Goal: Task Accomplishment & Management: Use online tool/utility

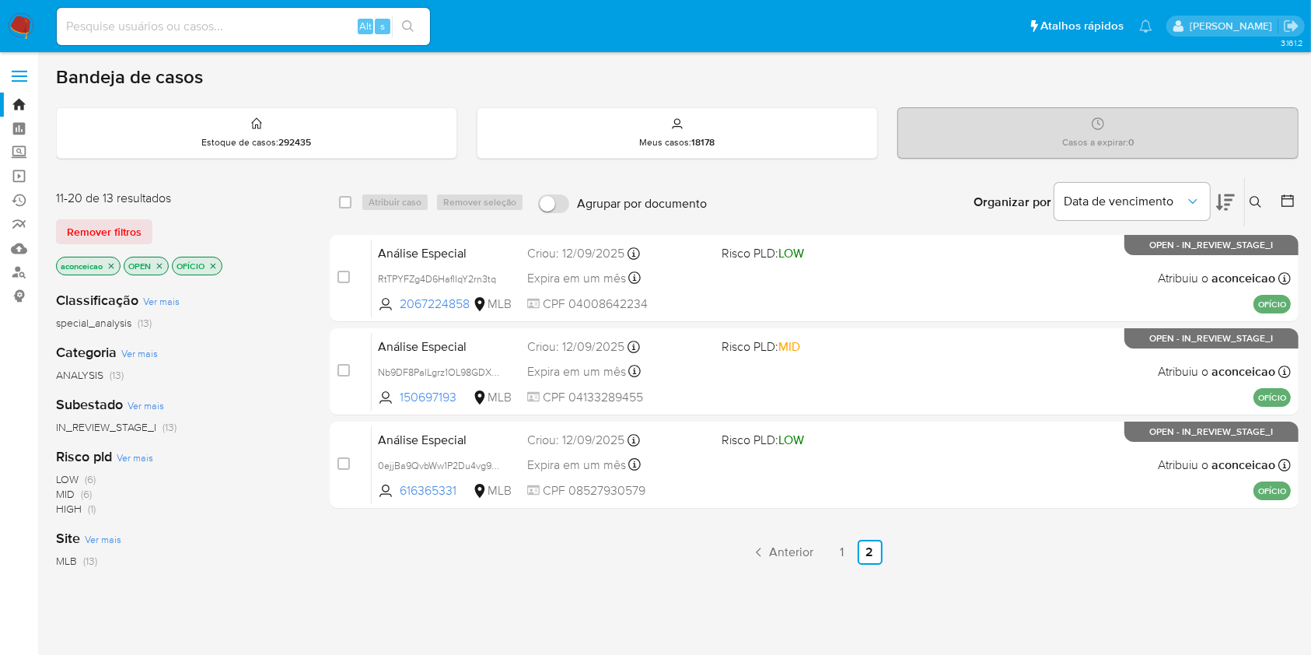
click at [1253, 201] on icon at bounding box center [1255, 202] width 12 height 12
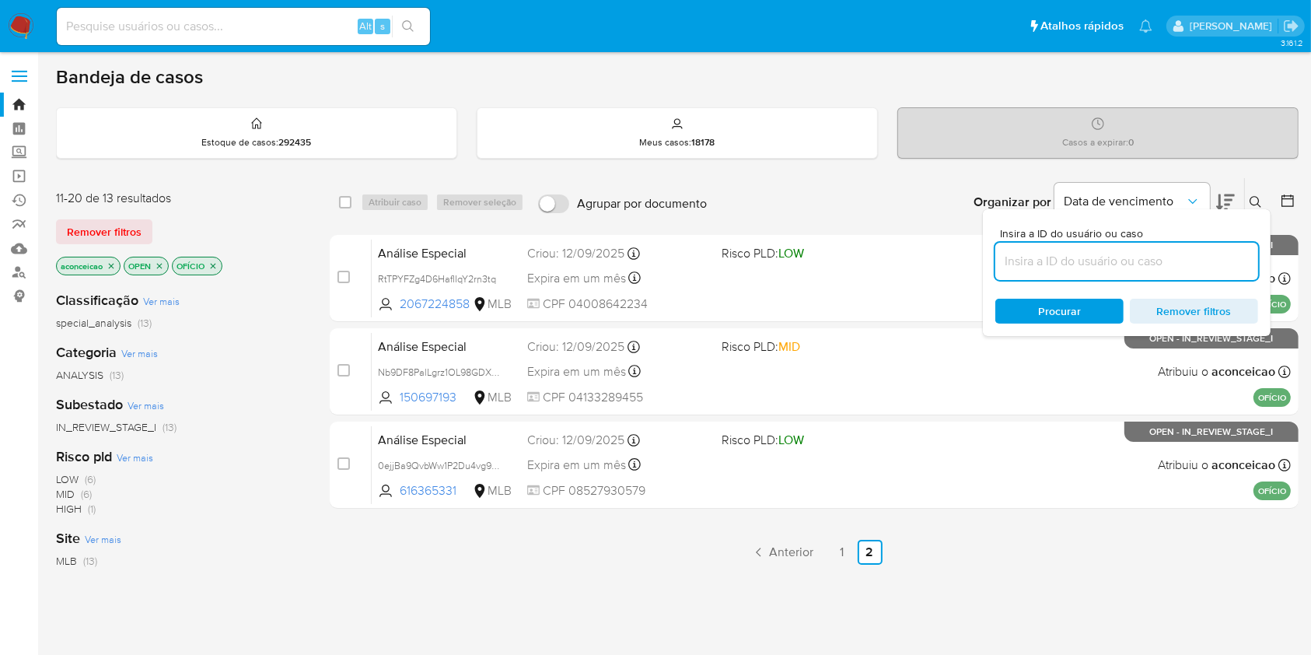
click at [1131, 251] on input at bounding box center [1126, 261] width 263 height 20
type input "s59wNeJjljeDPsqodkpCqCT9"
click at [1057, 322] on div "Insira a ID do usuário ou caso s59wNeJjljeDPsqodkpCqCT9 Procurar Remover filtros" at bounding box center [1127, 272] width 288 height 127
click at [1053, 308] on span "Procurar" at bounding box center [1059, 311] width 43 height 25
click at [191, 27] on input at bounding box center [243, 26] width 373 height 20
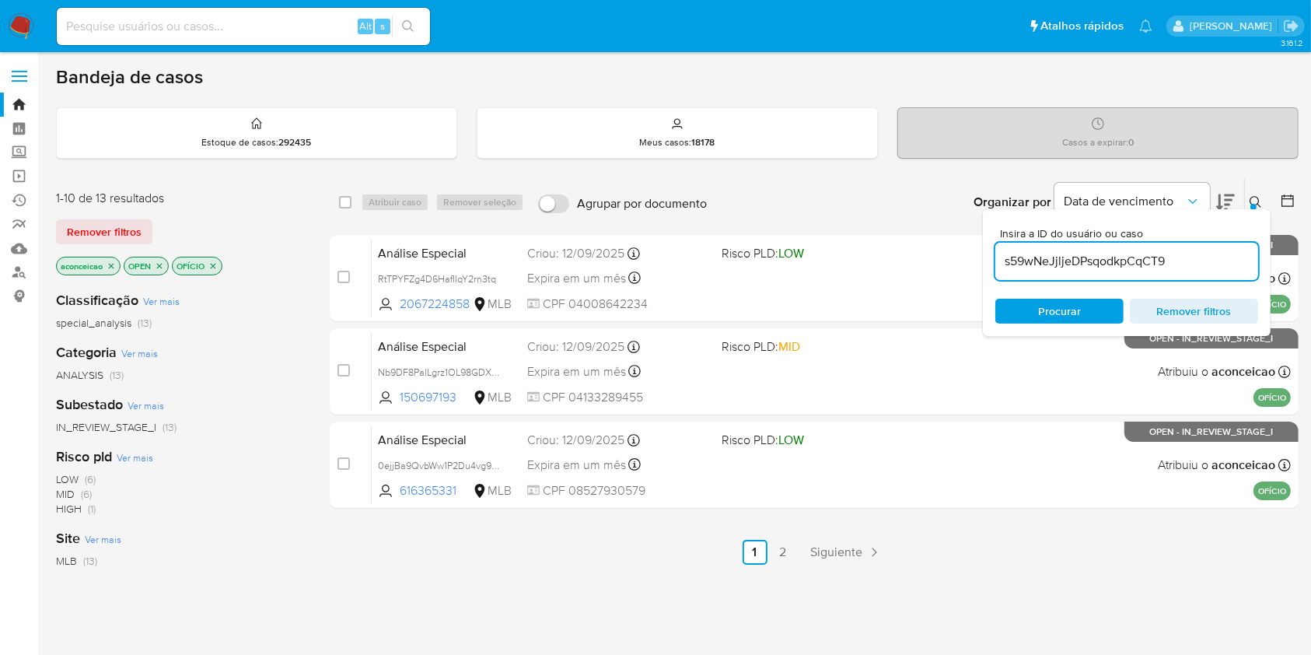
paste input "s59wNeJjljeDPsqodkpCqCT9"
type input "s59wNeJjljeDPsqodkpCqCT9"
drag, startPoint x: 407, startPoint y: 26, endPoint x: 454, endPoint y: 41, distance: 48.9
click at [407, 27] on icon "search-icon" at bounding box center [408, 26] width 12 height 12
click at [1005, 314] on button "Procurar" at bounding box center [1059, 311] width 128 height 25
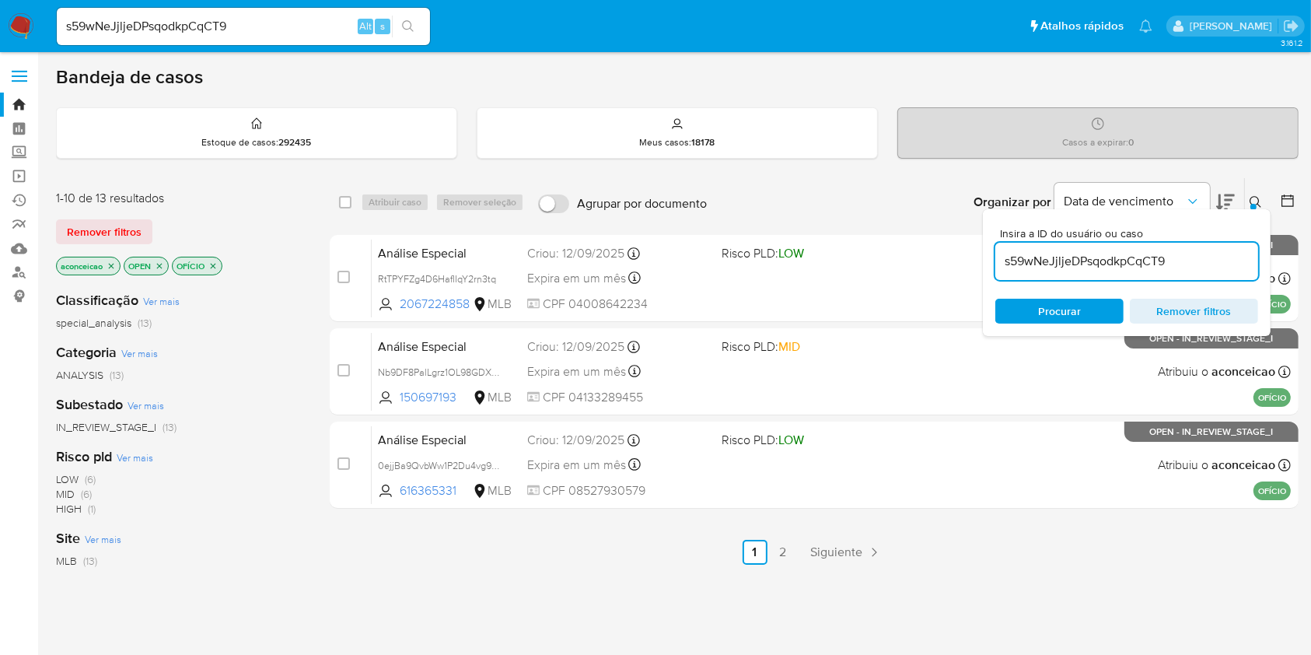
click at [1005, 314] on button "Procurar" at bounding box center [1059, 311] width 128 height 25
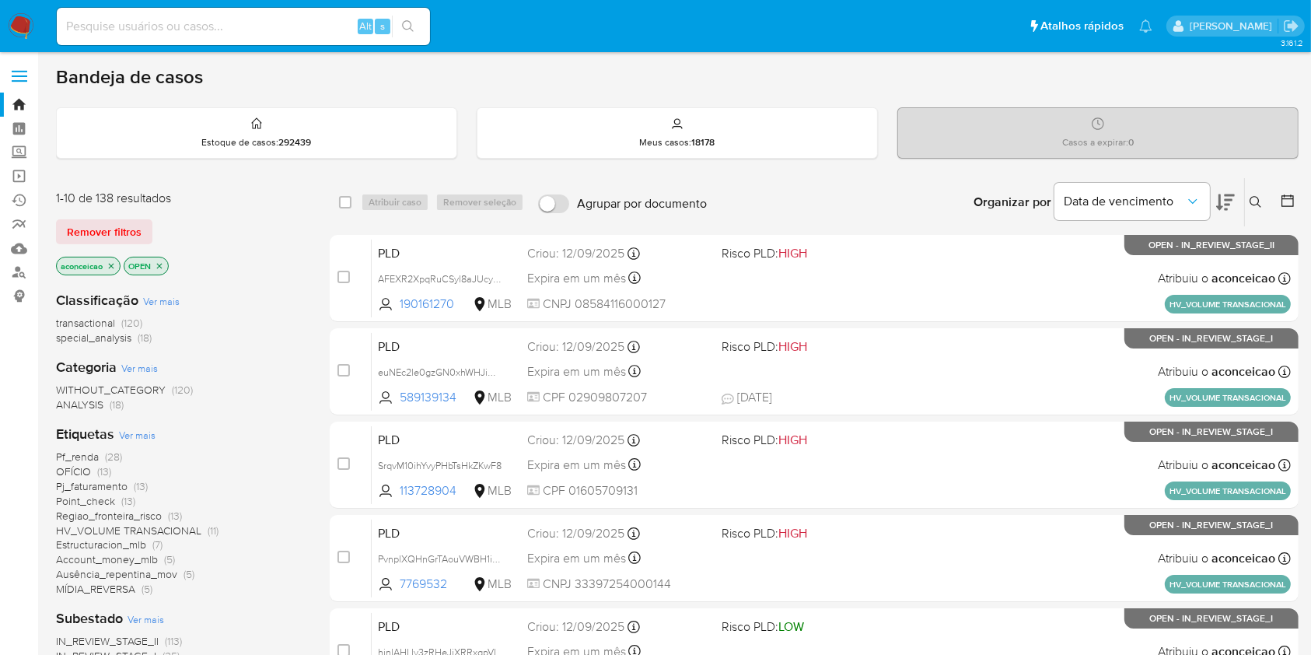
click at [1258, 199] on icon at bounding box center [1255, 202] width 12 height 12
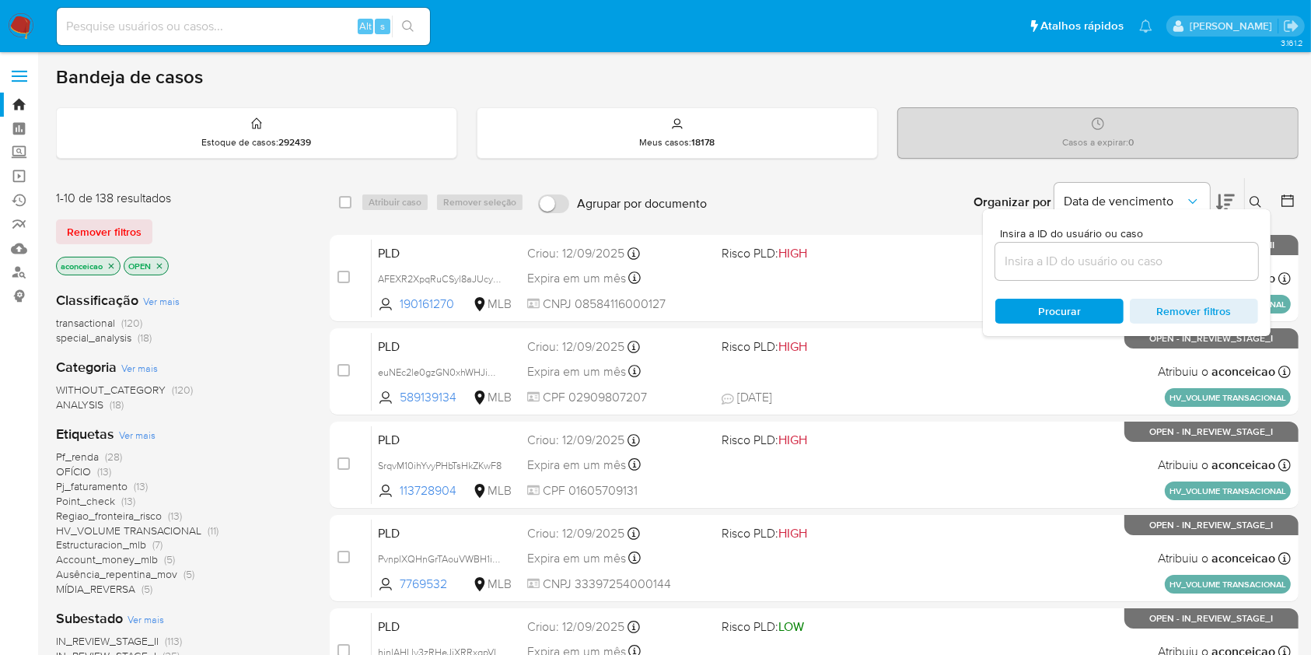
click at [1152, 268] on input at bounding box center [1126, 261] width 263 height 20
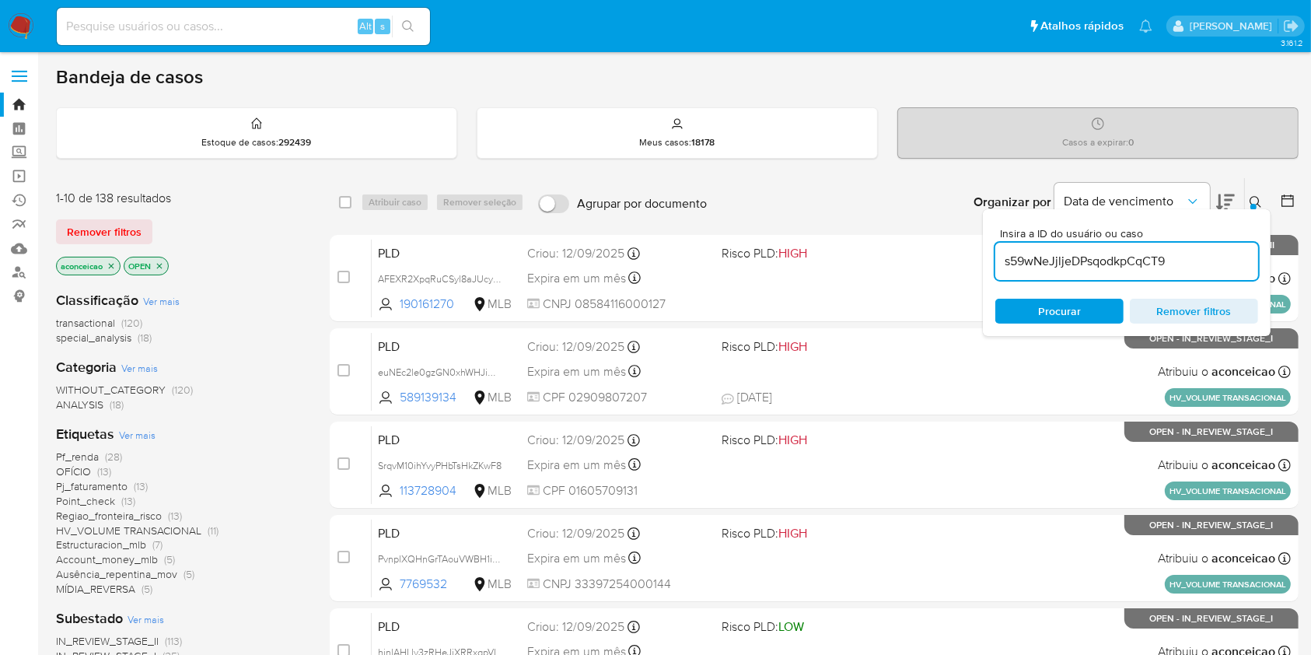
type input "s59wNeJjljeDPsqodkpCqCT9"
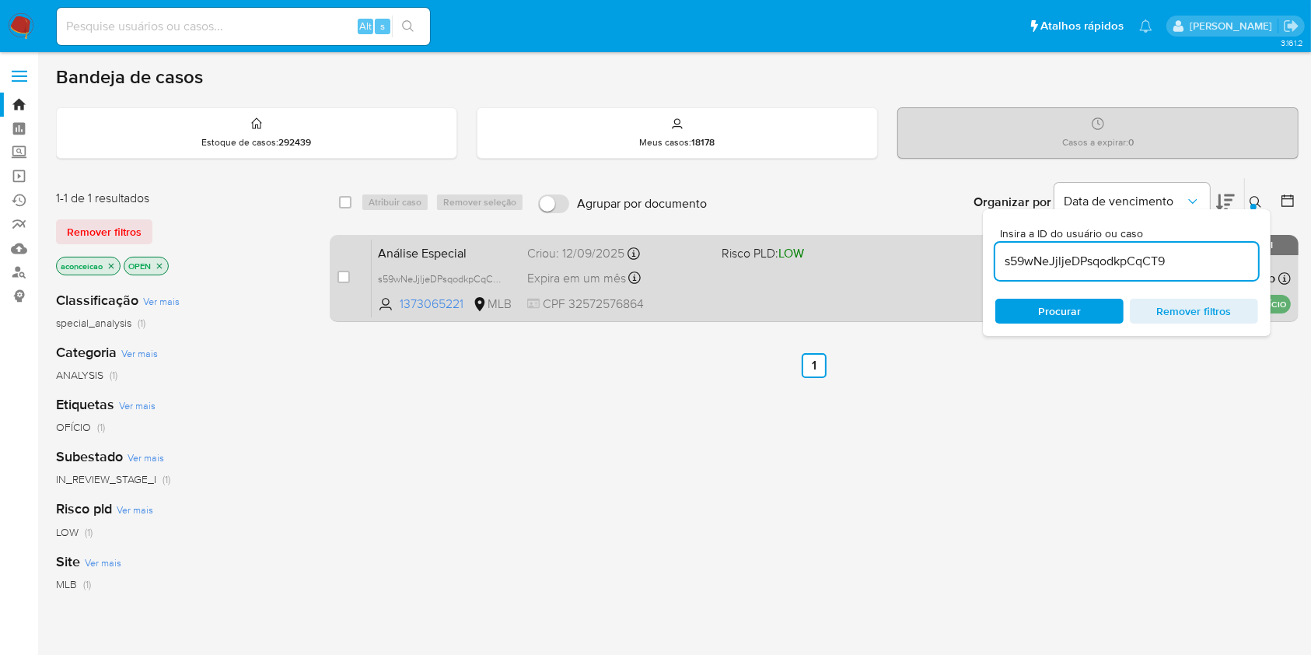
click at [834, 285] on div "Análise Especial s59wNeJjljeDPsqodkpCqCT9 1373065221 MLB Risco PLD: LOW Criou: …" at bounding box center [831, 278] width 919 height 79
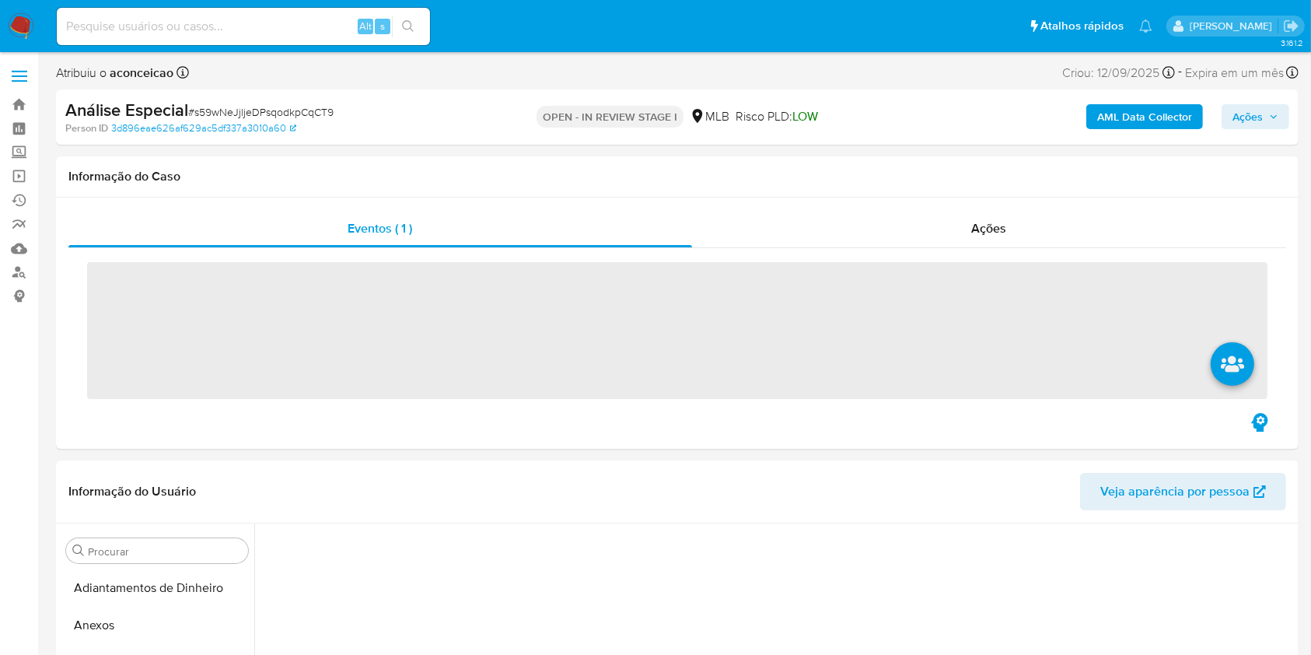
scroll to position [274, 0]
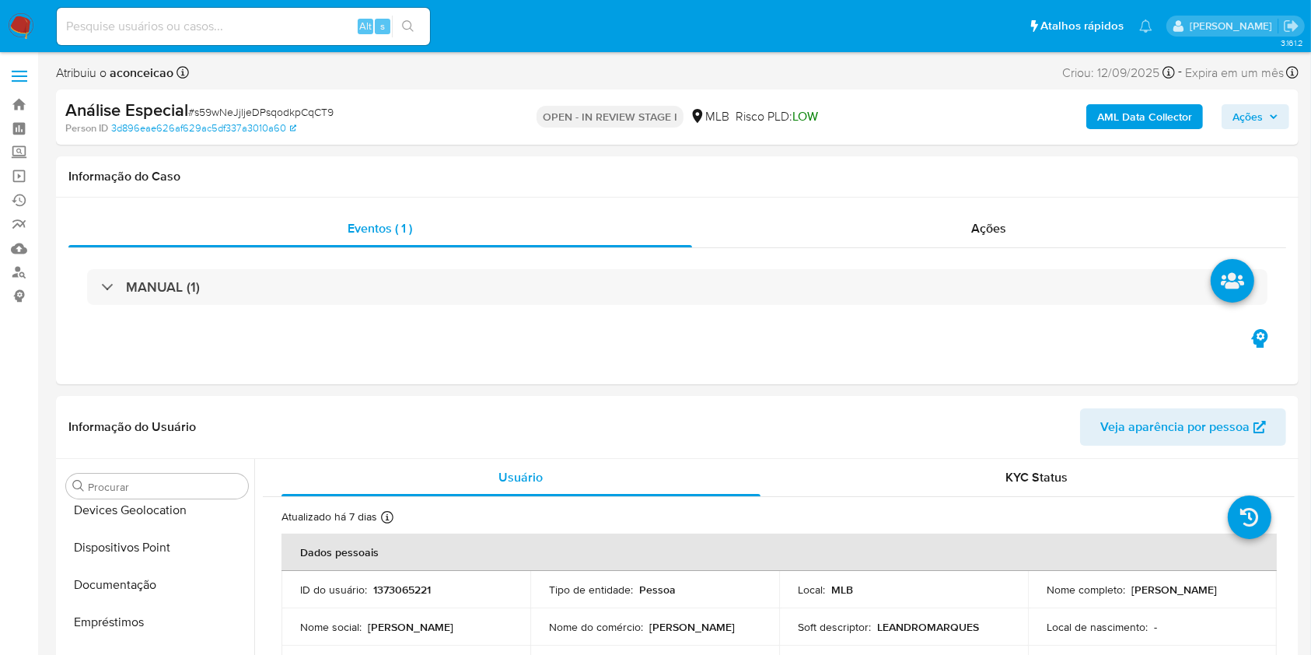
select select "10"
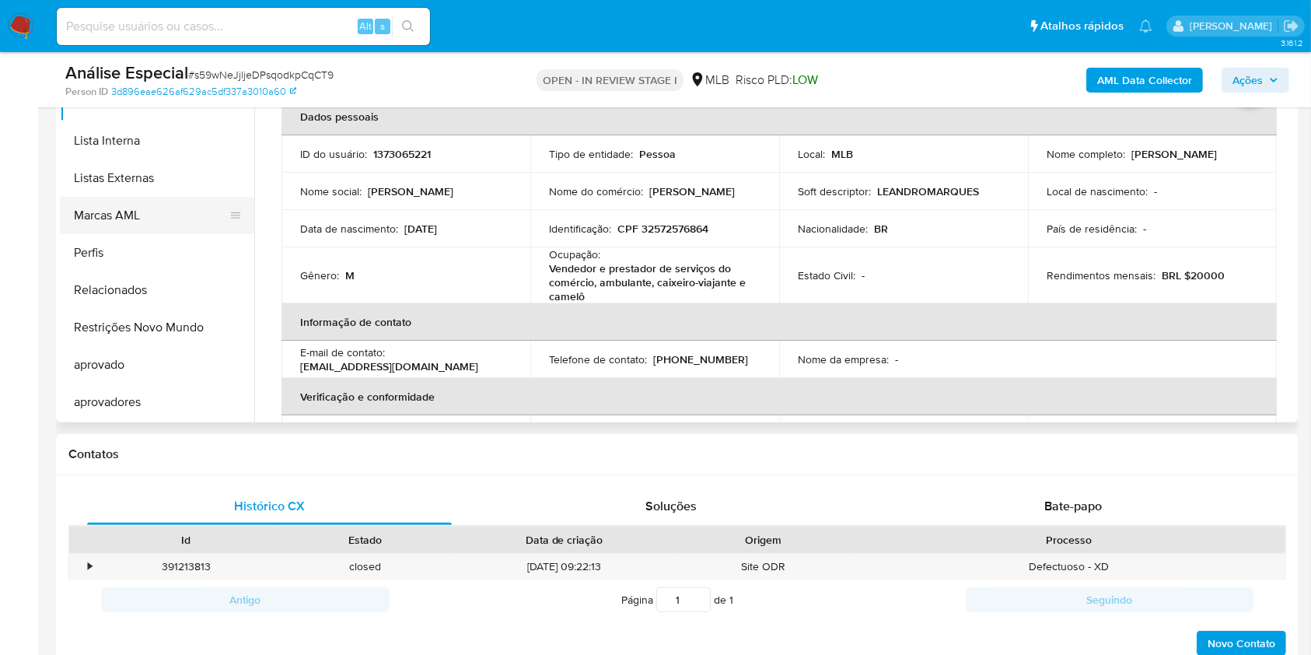
scroll to position [414, 0]
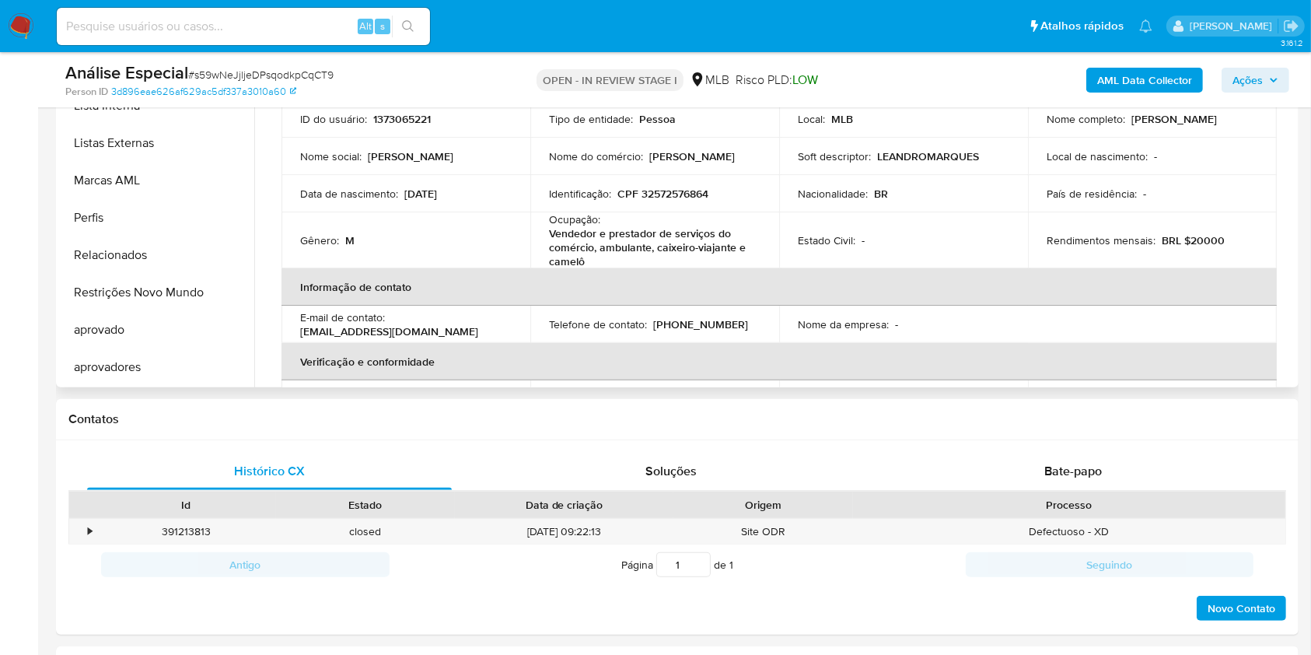
drag, startPoint x: 255, startPoint y: 361, endPoint x: 254, endPoint y: 300, distance: 60.7
click at [257, 286] on div "Usuário KYC Status Atualizado há 7 dias Criado: 12/05/2023 16:15:01 Atualizado:…" at bounding box center [774, 188] width 1040 height 398
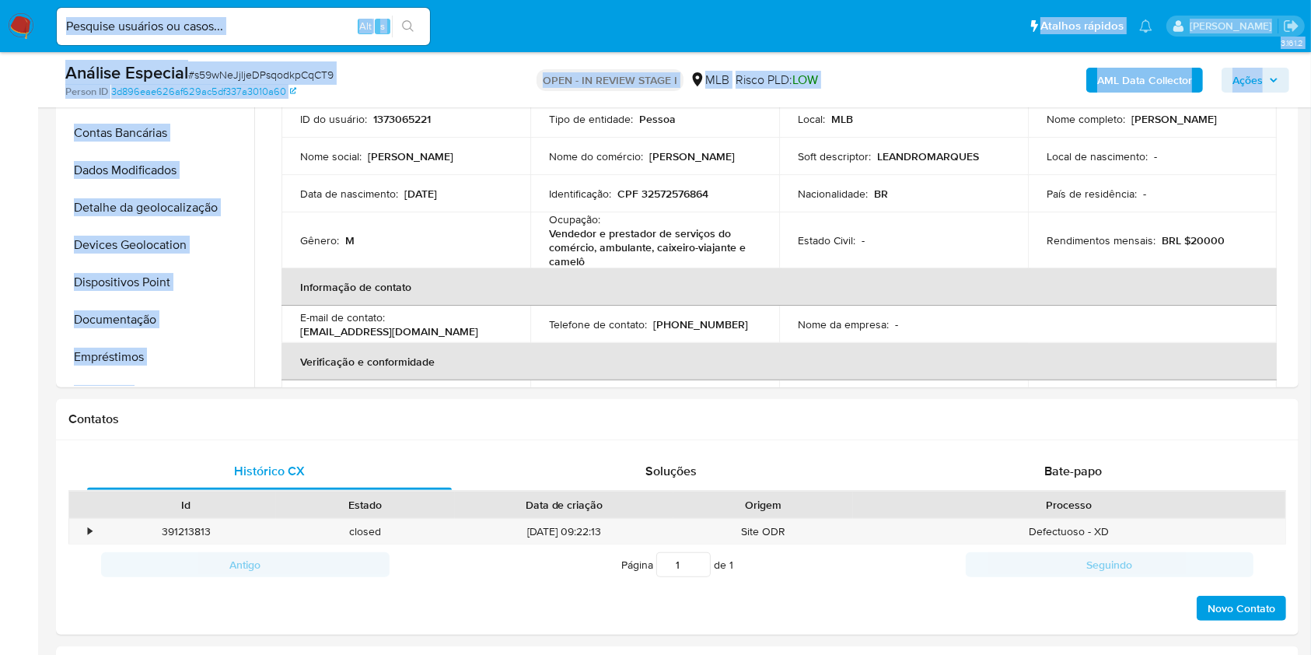
scroll to position [0, 0]
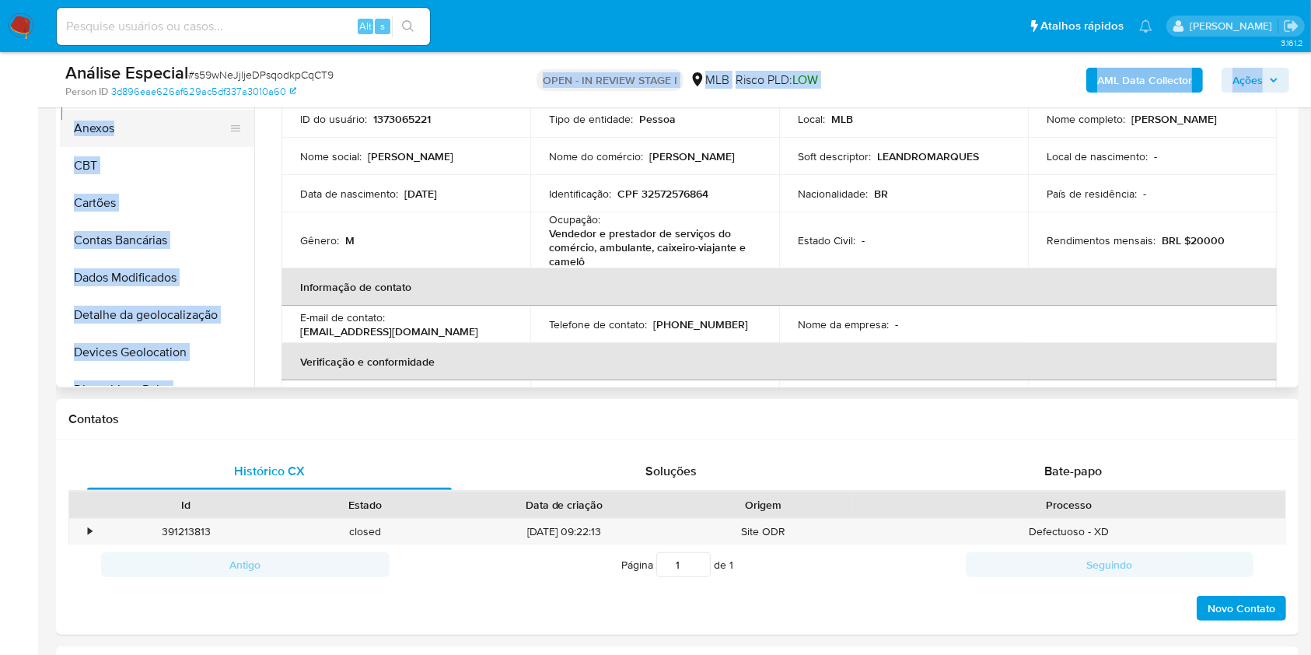
drag, startPoint x: 229, startPoint y: 319, endPoint x: 163, endPoint y: 119, distance: 210.5
click at [159, 99] on div "Análise Especial # s59wNeJjljeDPsqodkpCqCT9 Person ID 3d896eae626af629ac5df337a…" at bounding box center [677, 79] width 1242 height 55
click at [154, 110] on button "KYC" at bounding box center [151, 128] width 182 height 37
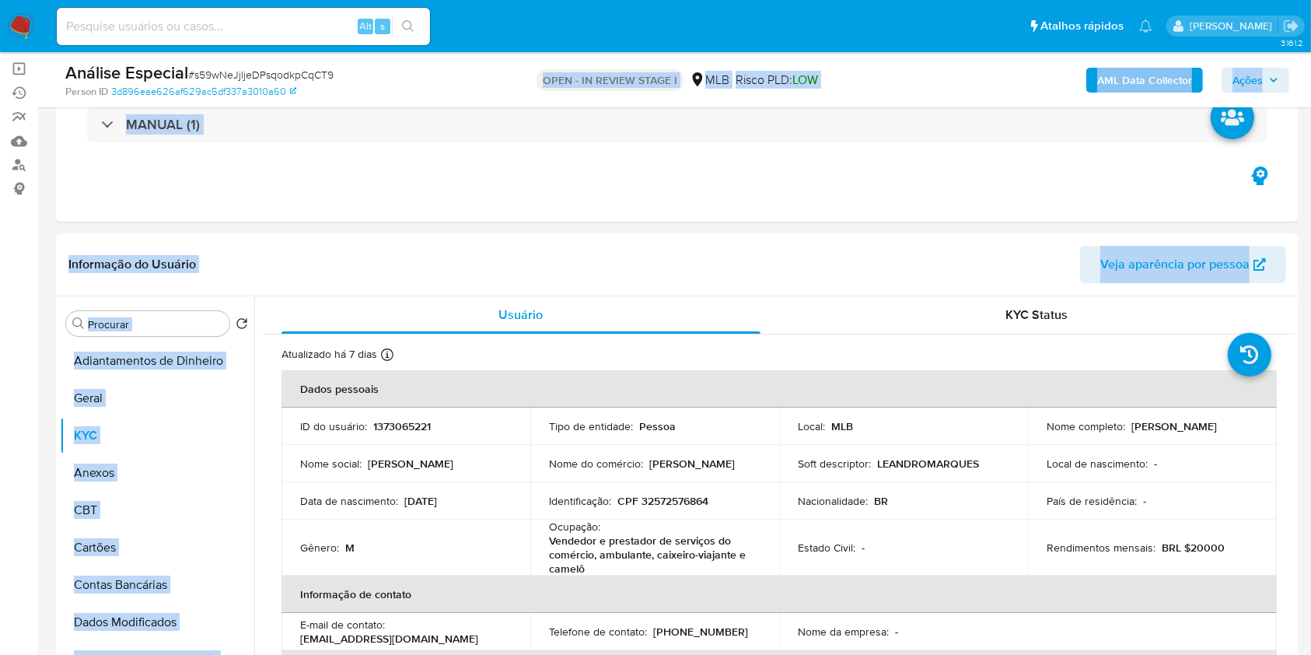
scroll to position [103, 0]
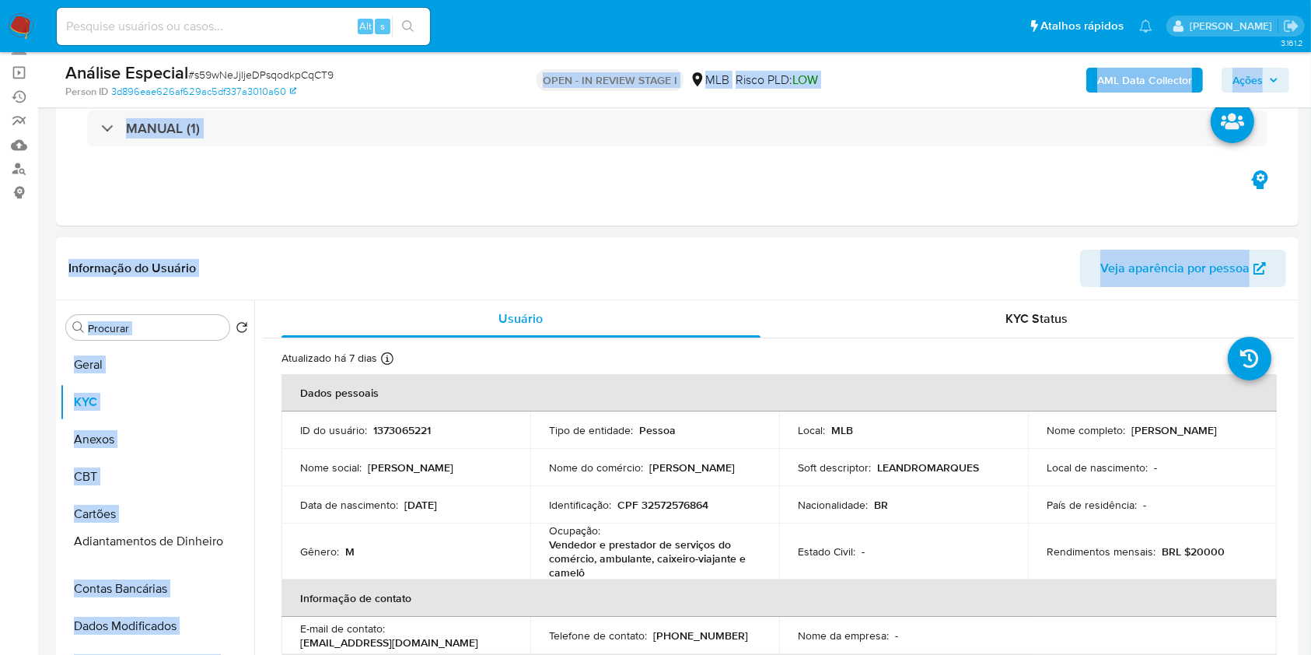
click at [208, 535] on ul "Adiantamentos de Dinheiro Geral KYC Anexos CBT Cartões Contas Bancárias Dados M…" at bounding box center [157, 521] width 194 height 351
click at [167, 372] on button "Geral" at bounding box center [151, 364] width 182 height 37
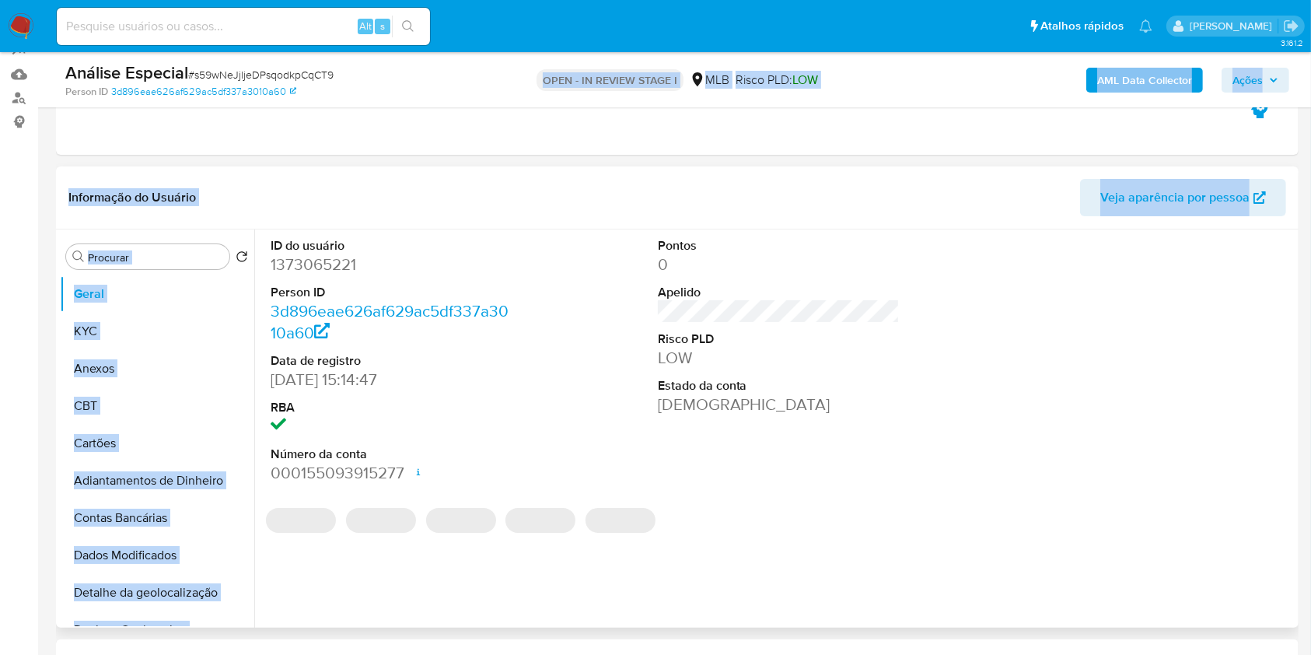
scroll to position [207, 0]
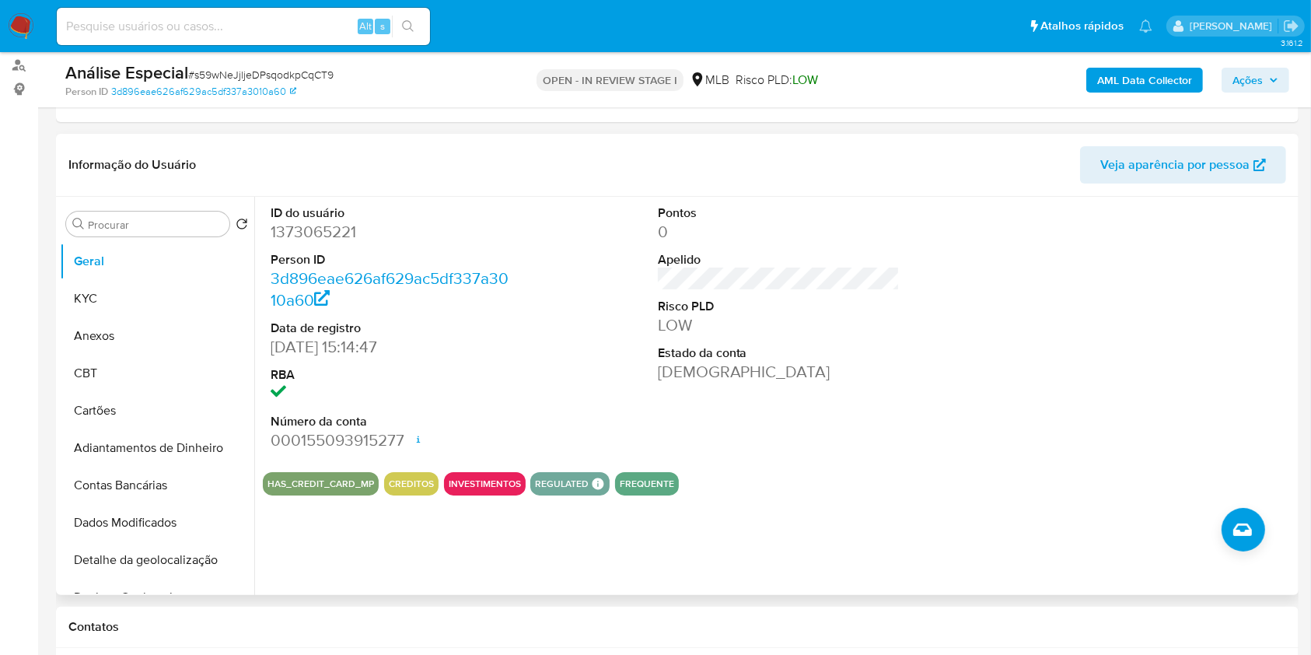
click at [541, 400] on div "ID do usuário 1373065221 Person ID 3d896eae626af629ac5df337a3010a60 Data de reg…" at bounding box center [779, 328] width 1032 height 263
click at [183, 311] on button "KYC" at bounding box center [151, 298] width 182 height 37
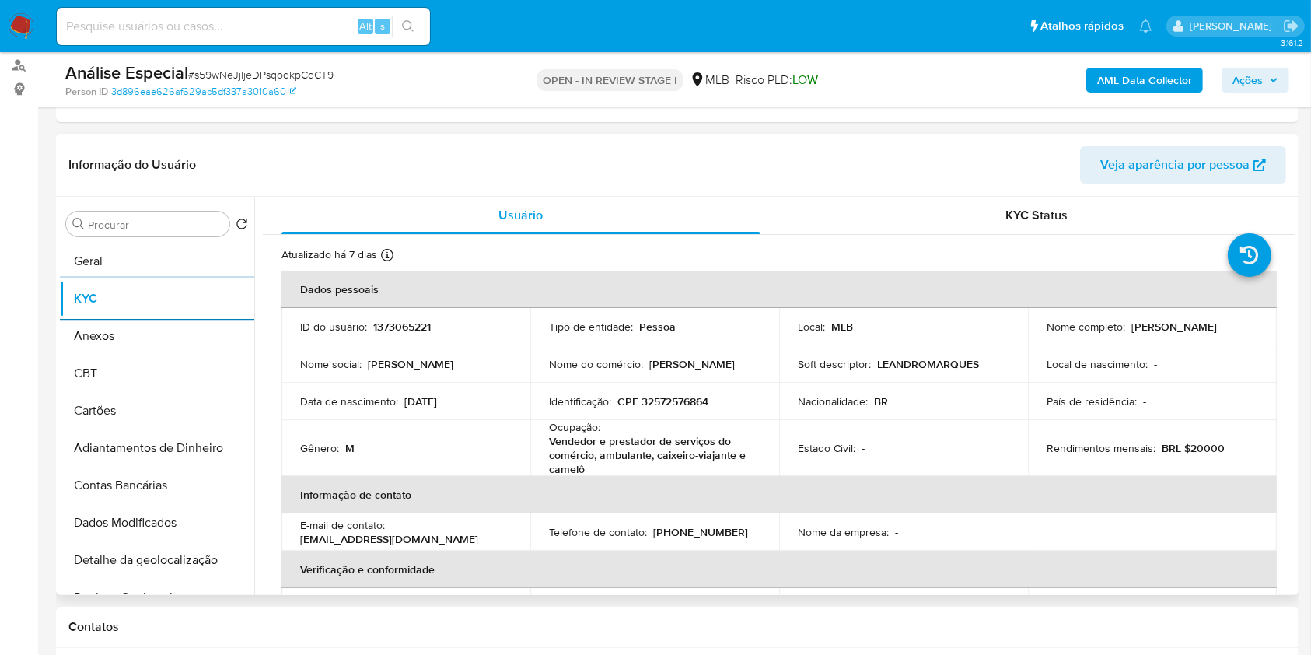
click at [663, 446] on p "Vendedor e prestador de serviços do comércio, ambulante, caixeiro-viajante e ca…" at bounding box center [651, 455] width 205 height 42
click at [663, 445] on p "Vendedor e prestador de serviços do comércio, ambulante, caixeiro-viajante e ca…" at bounding box center [651, 455] width 205 height 42
click at [663, 446] on p "Vendedor e prestador de serviços do comércio, ambulante, caixeiro-viajante e ca…" at bounding box center [651, 455] width 205 height 42
copy p "de"
click at [678, 455] on p "Vendedor e prestador de serviços do comércio, ambulante, caixeiro-viajante e ca…" at bounding box center [651, 455] width 205 height 42
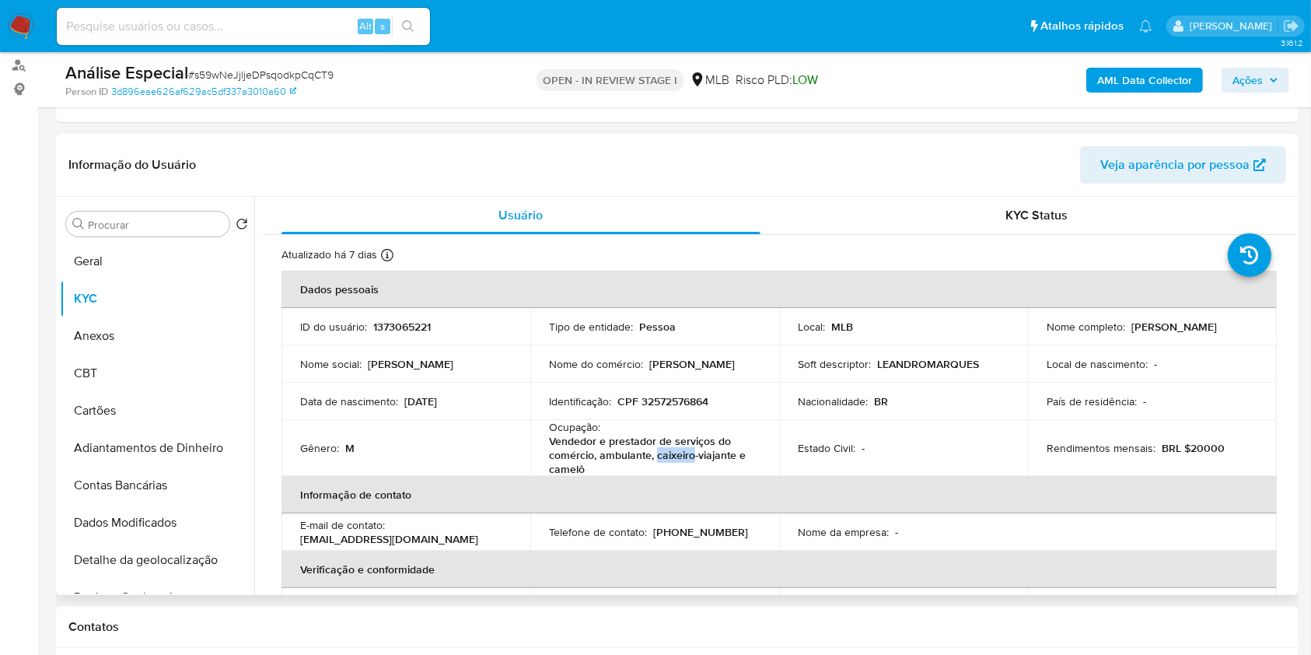
click at [678, 455] on p "Vendedor e prestador de serviços do comércio, ambulante, caixeiro-viajante e ca…" at bounding box center [651, 455] width 205 height 42
copy div "Ocupação : Vendedor e prestador de serviços do comércio, ambulante, caixeiro-vi…"
click at [124, 227] on input "Procurar" at bounding box center [155, 225] width 135 height 14
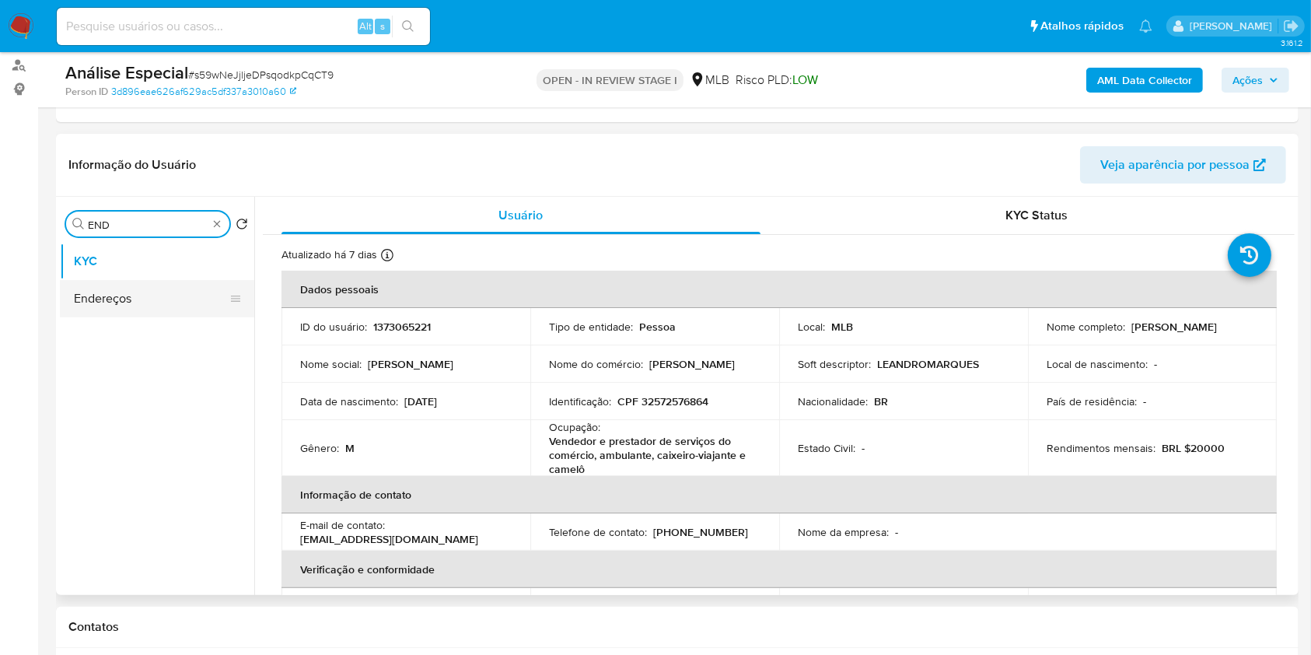
type input "END"
click at [149, 296] on button "Endereços" at bounding box center [157, 298] width 194 height 37
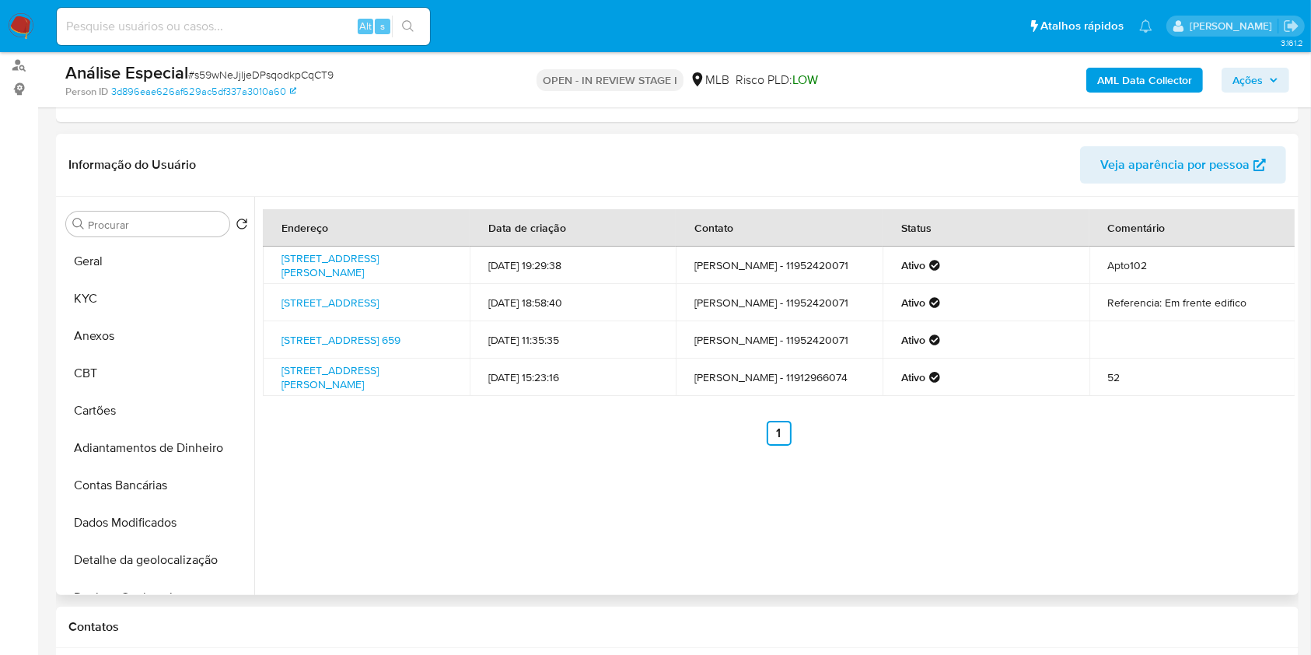
drag, startPoint x: 160, startPoint y: 289, endPoint x: 250, endPoint y: 317, distance: 93.7
click at [160, 289] on button "KYC" at bounding box center [157, 298] width 194 height 37
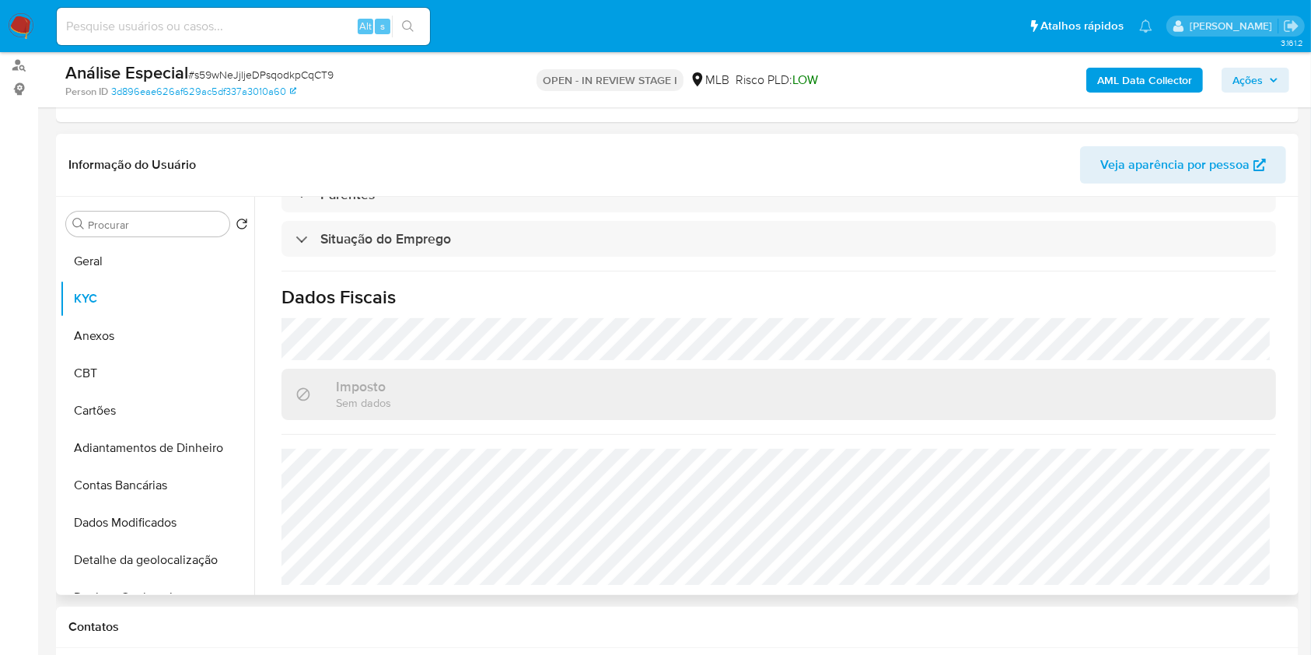
scroll to position [680, 0]
click at [183, 215] on div "Procurar" at bounding box center [147, 223] width 163 height 25
click at [188, 221] on input "G" at bounding box center [155, 225] width 135 height 14
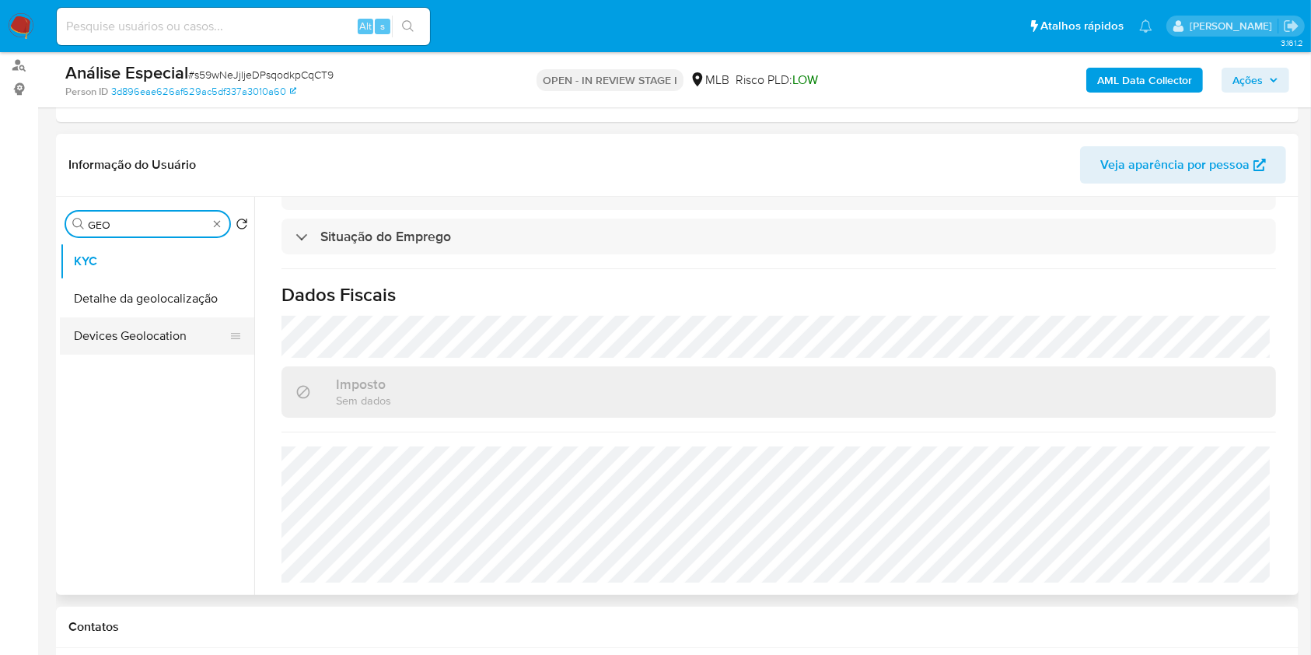
type input "GEO"
click at [180, 323] on button "Devices Geolocation" at bounding box center [151, 335] width 182 height 37
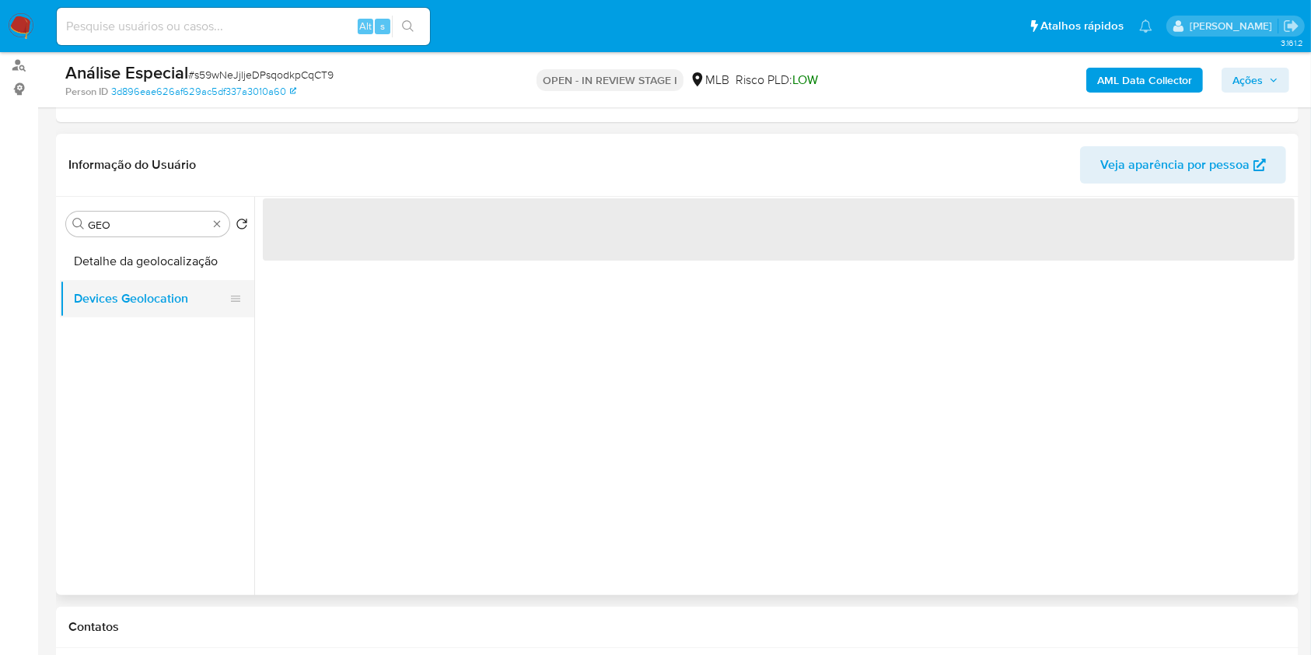
scroll to position [0, 0]
click at [181, 308] on button "Devices Geolocation" at bounding box center [151, 298] width 182 height 37
click at [175, 280] on button "Devices Geolocation" at bounding box center [151, 298] width 182 height 37
click at [169, 269] on button "Detalhe da geolocalização" at bounding box center [151, 261] width 182 height 37
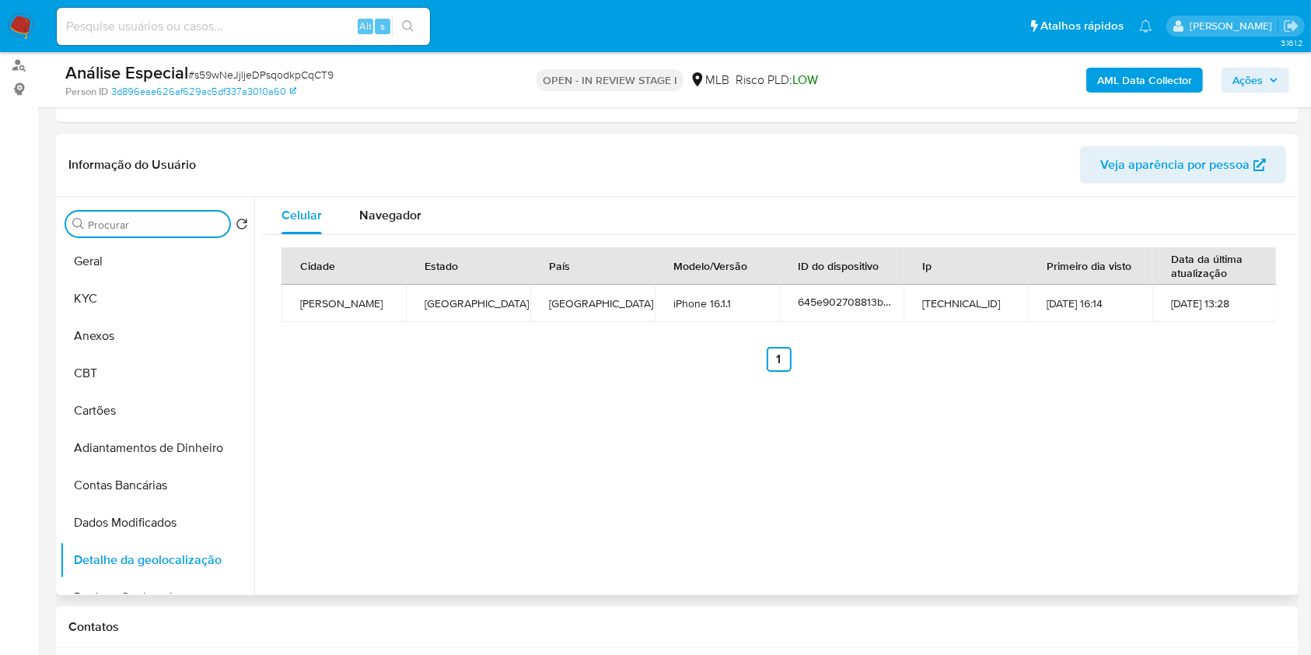
click at [206, 219] on input "Procurar" at bounding box center [155, 225] width 135 height 14
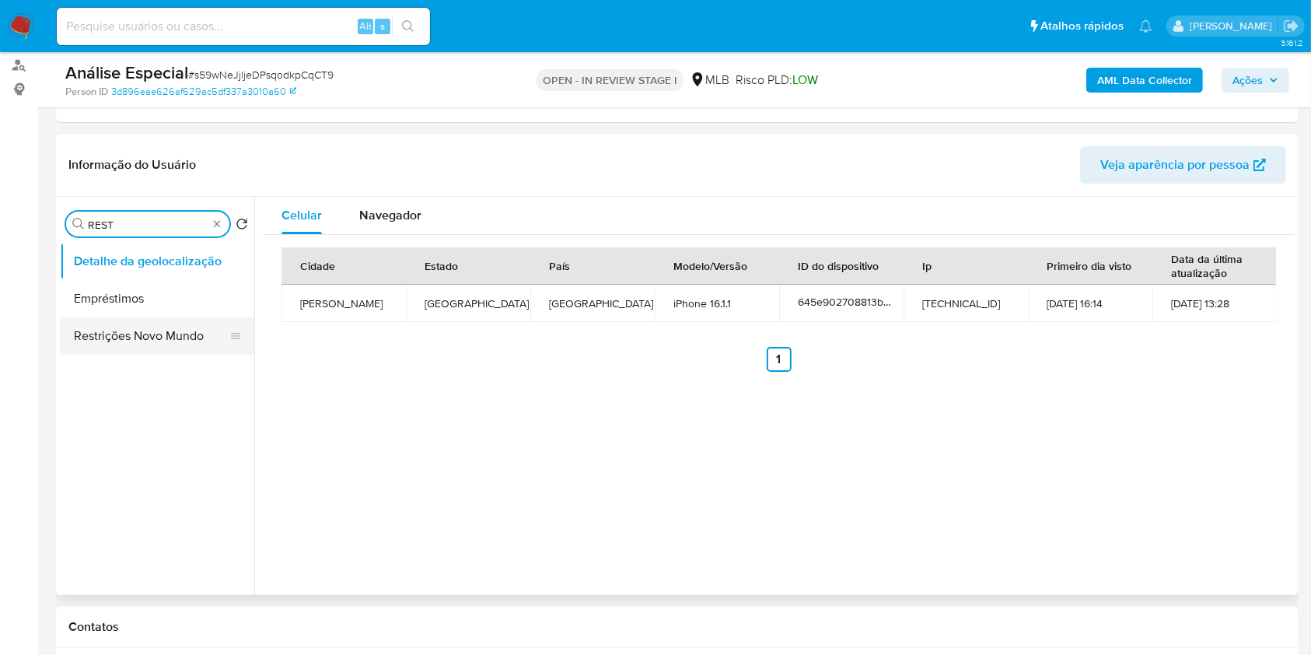
type input "REST"
click at [191, 341] on button "Restrições Novo Mundo" at bounding box center [151, 335] width 182 height 37
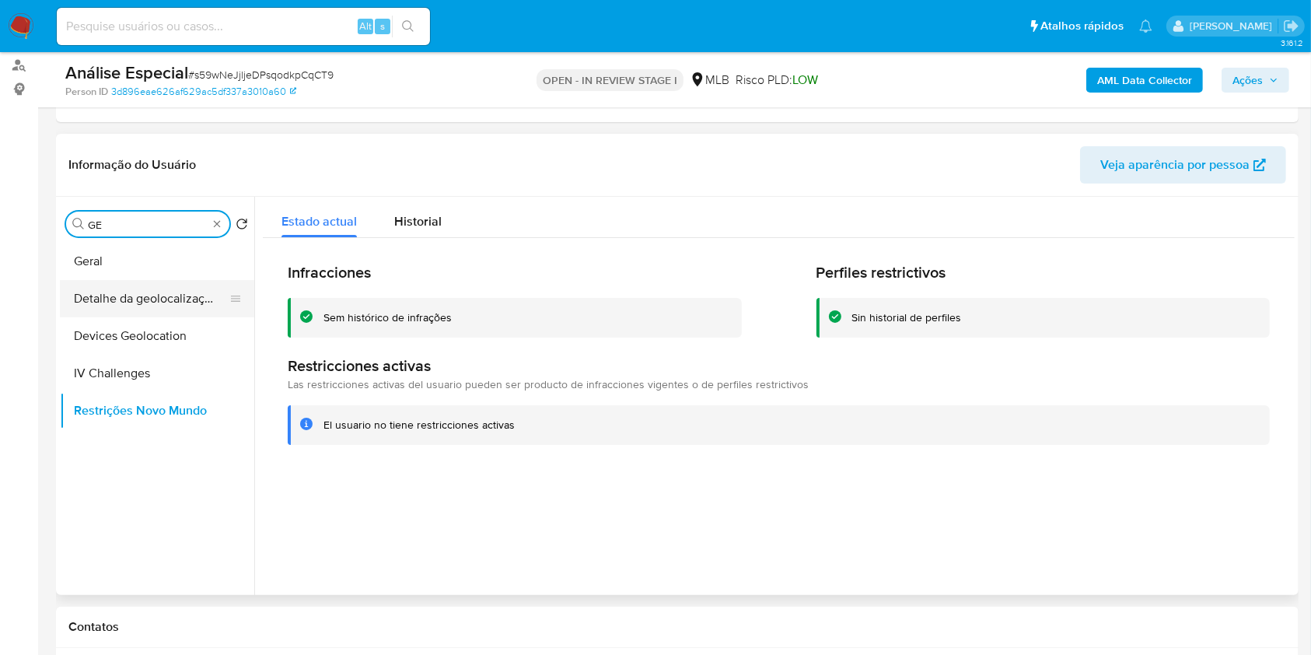
type input "GE"
click at [143, 306] on button "Detalhe da geolocalização" at bounding box center [151, 298] width 182 height 37
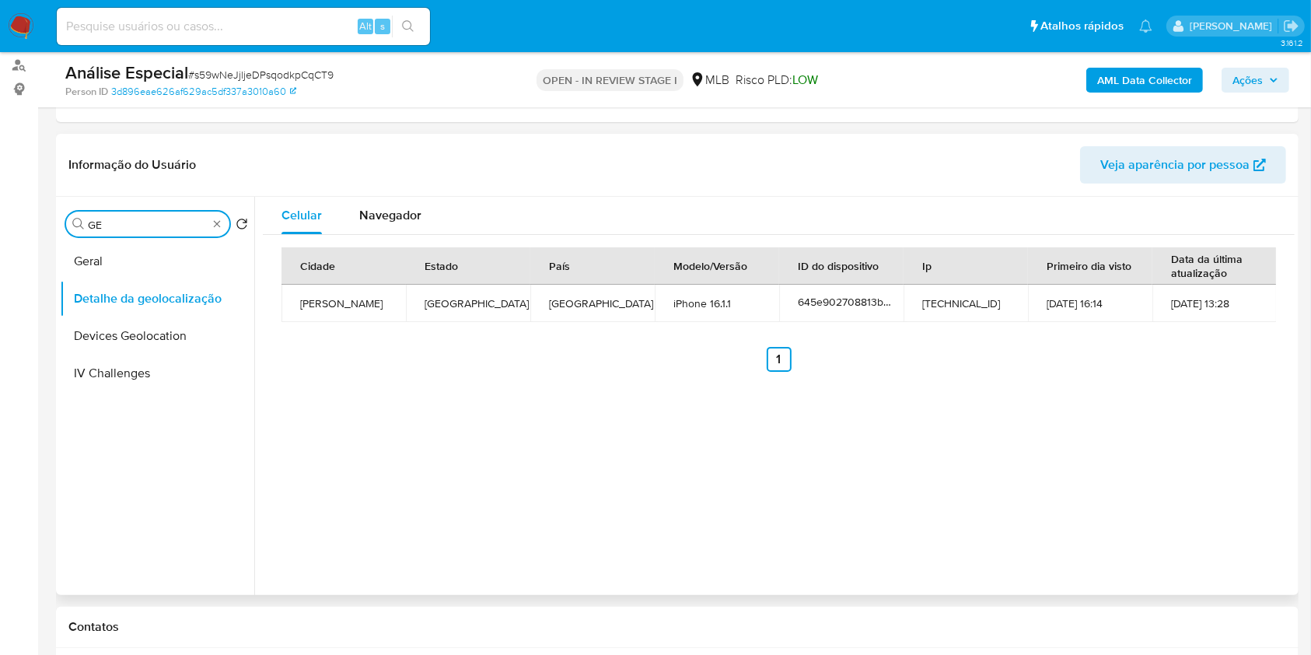
click at [143, 225] on input "GE" at bounding box center [148, 225] width 120 height 14
type input "PO"
click at [149, 299] on button "Dispositivos Point" at bounding box center [151, 298] width 182 height 37
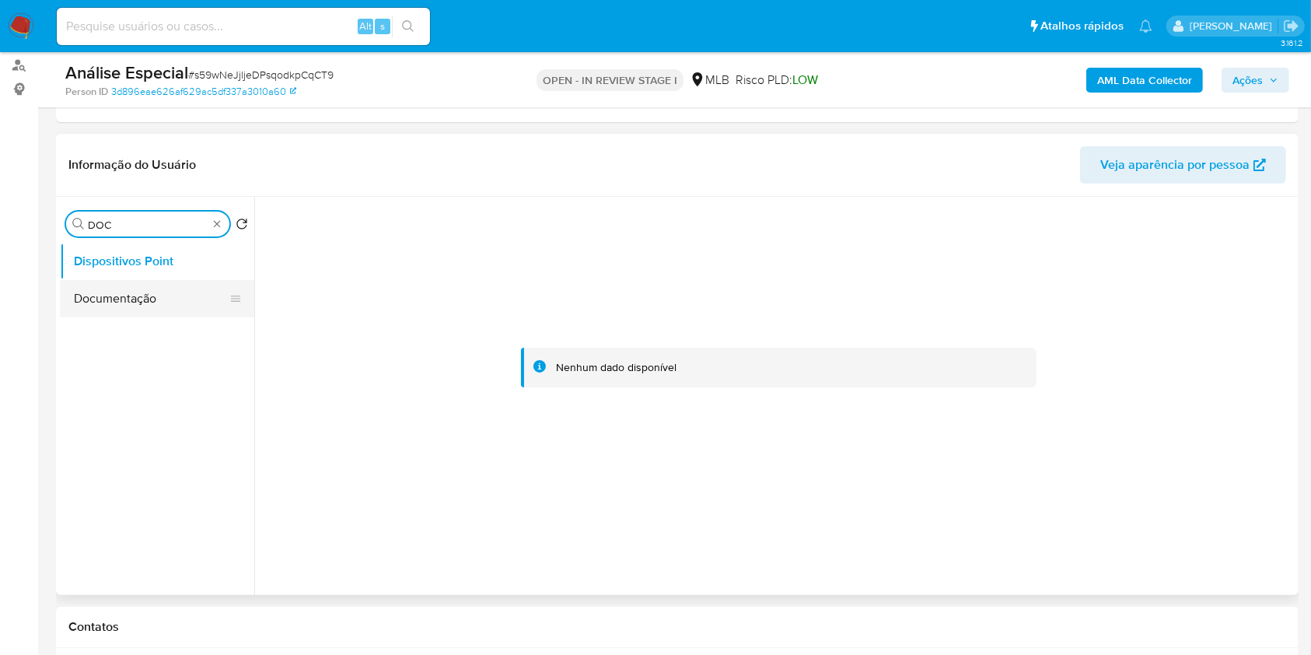
type input "DOC"
click at [159, 299] on button "Documentação" at bounding box center [157, 298] width 194 height 37
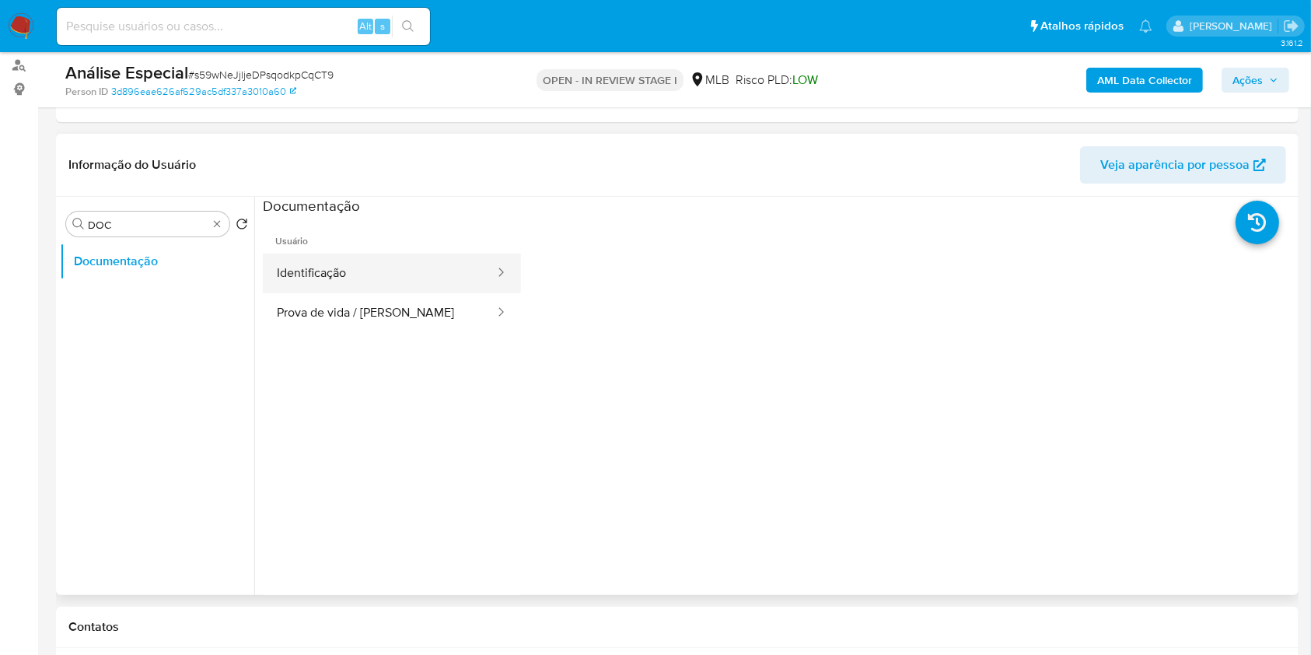
click at [364, 257] on button "Identificação" at bounding box center [379, 273] width 233 height 40
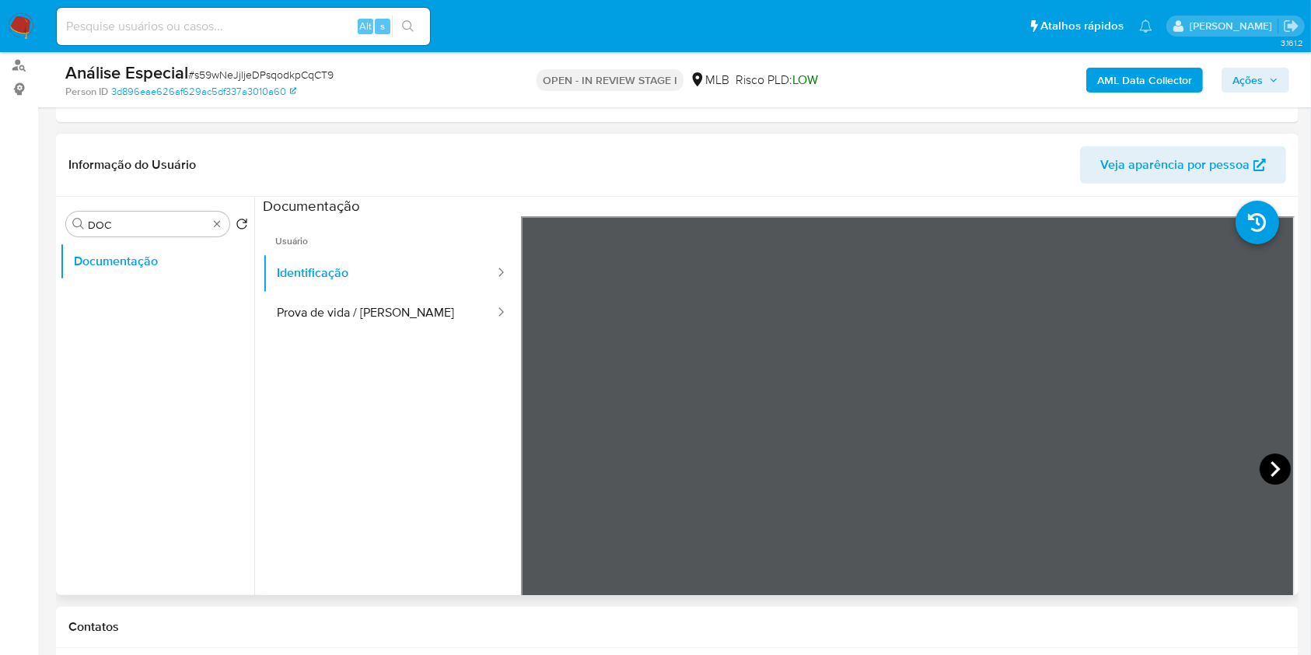
click at [1270, 472] on icon at bounding box center [1275, 468] width 31 height 31
click at [384, 305] on button "Prova de vida / Selfie" at bounding box center [379, 313] width 233 height 40
click at [1107, 79] on b "AML Data Collector" at bounding box center [1144, 80] width 95 height 25
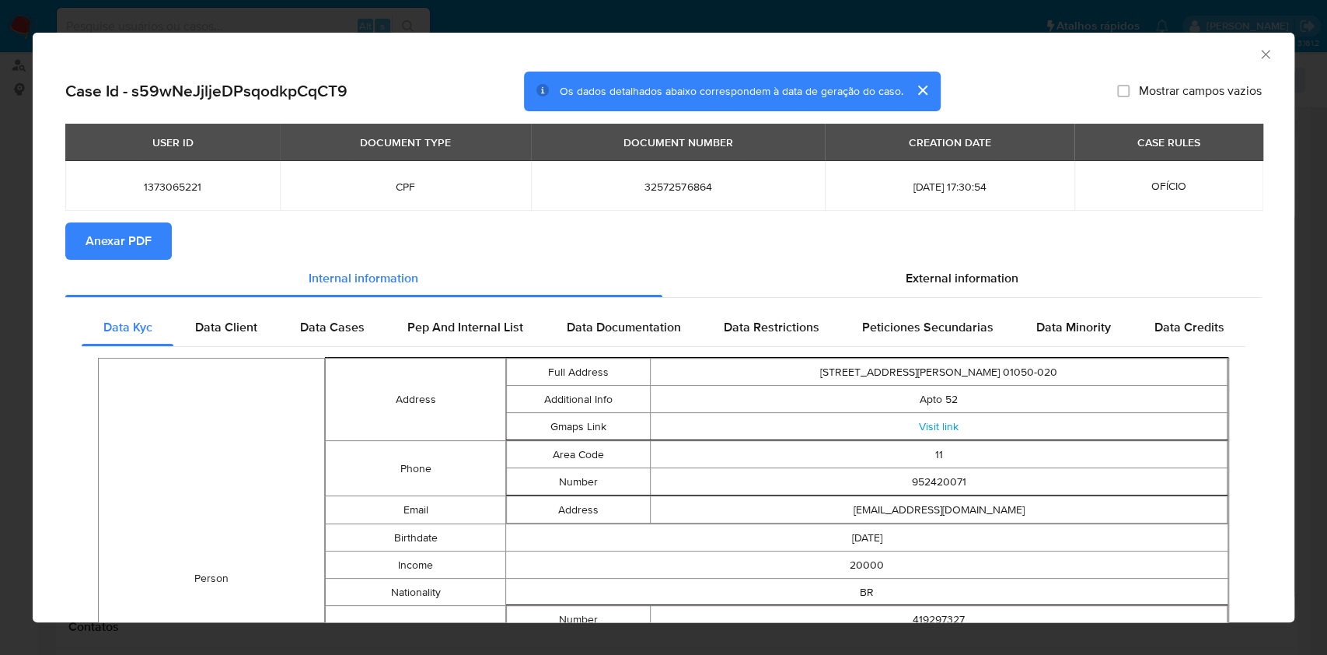
click at [137, 234] on span "Anexar PDF" at bounding box center [119, 241] width 66 height 34
drag, startPoint x: 1248, startPoint y: 53, endPoint x: 1233, endPoint y: 53, distance: 14.8
click at [1261, 53] on icon "Fechar a janela" at bounding box center [1265, 54] width 9 height 9
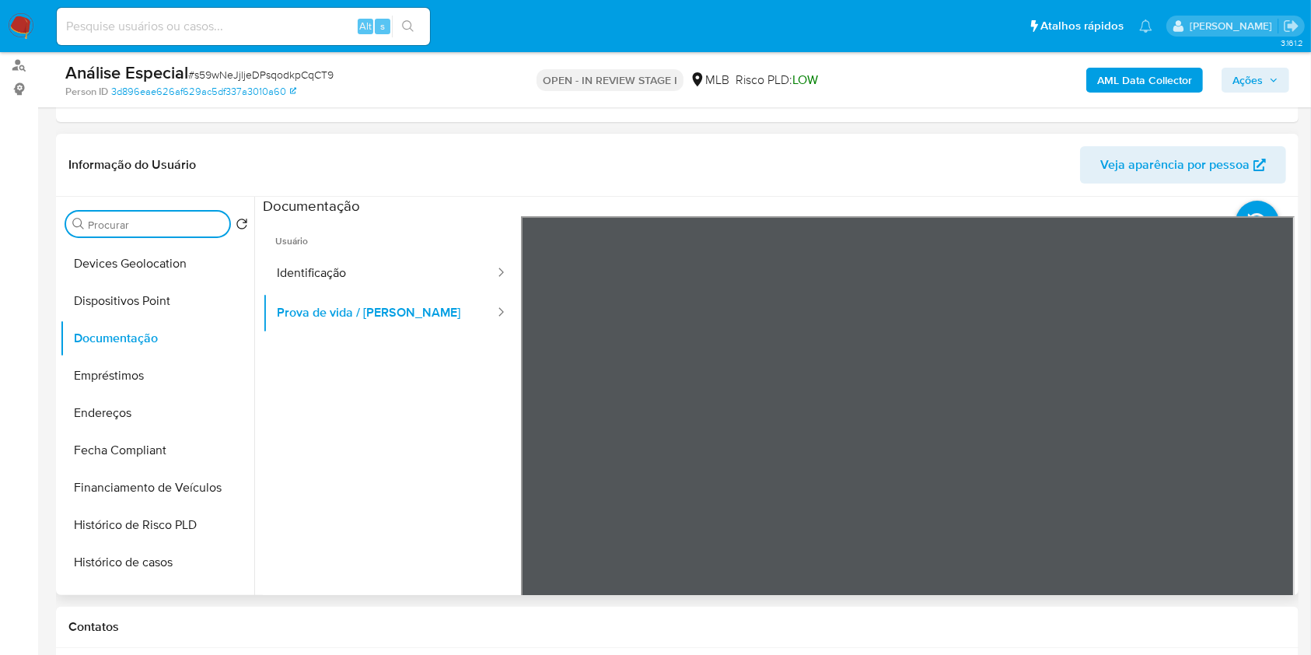
scroll to position [622, 0]
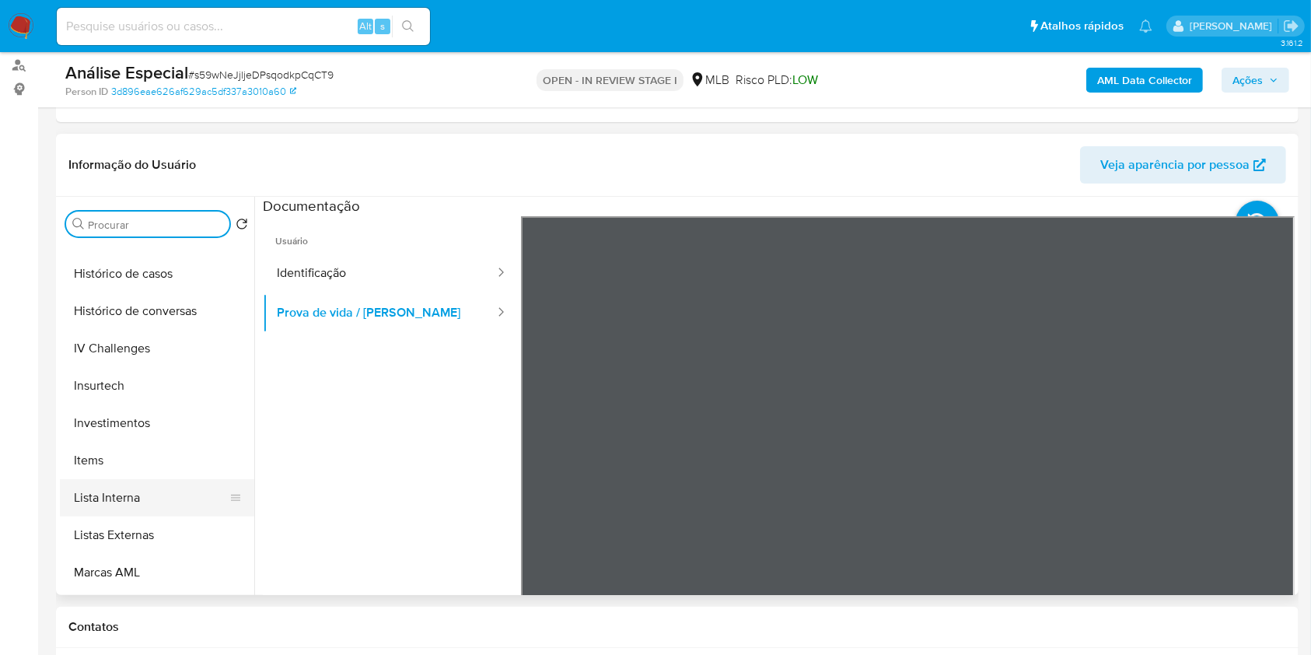
click at [159, 491] on button "Lista Interna" at bounding box center [151, 497] width 182 height 37
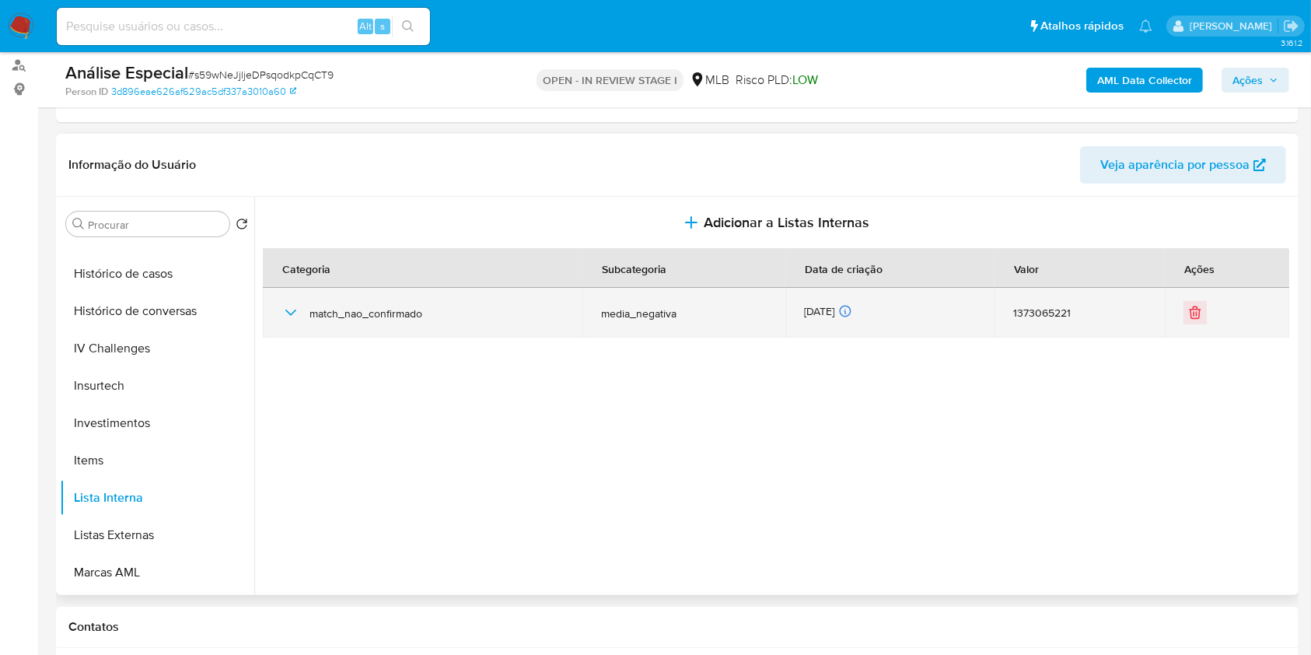
click at [340, 313] on span "match_nao_confirmado" at bounding box center [436, 313] width 254 height 14
click at [285, 292] on div "match_nao_confirmado" at bounding box center [422, 313] width 282 height 50
click at [292, 307] on icon "button" at bounding box center [290, 312] width 19 height 19
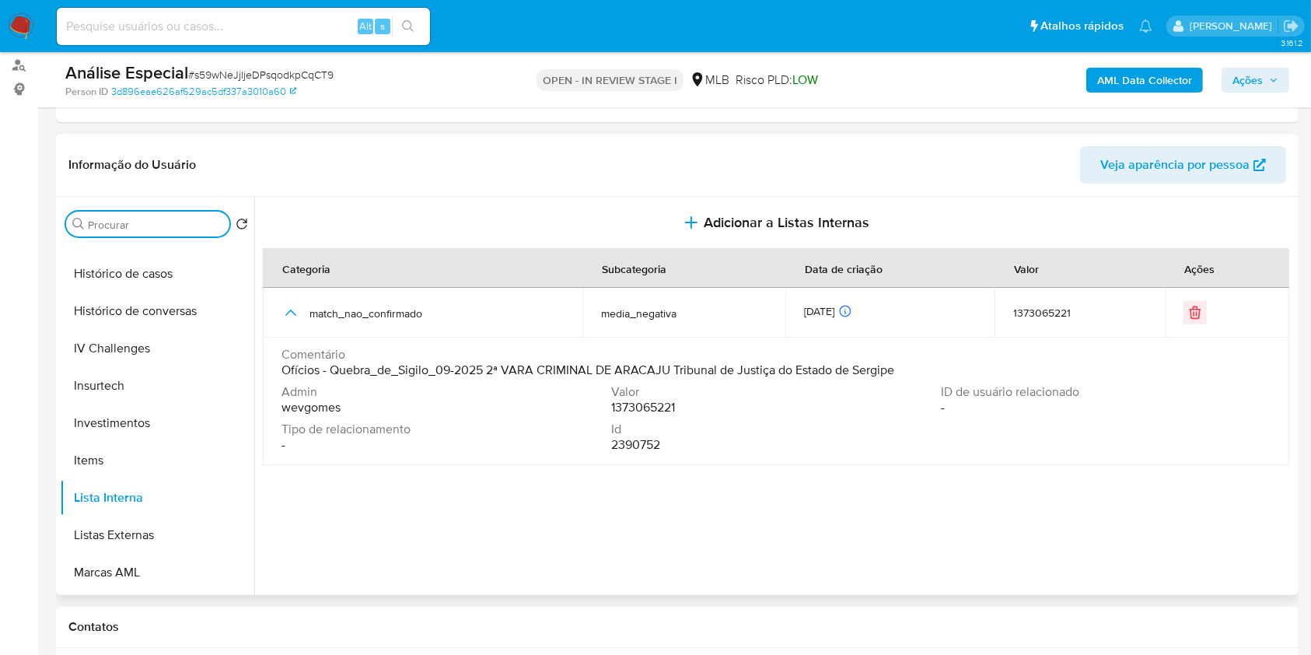
click at [168, 229] on input "Procurar" at bounding box center [155, 225] width 135 height 14
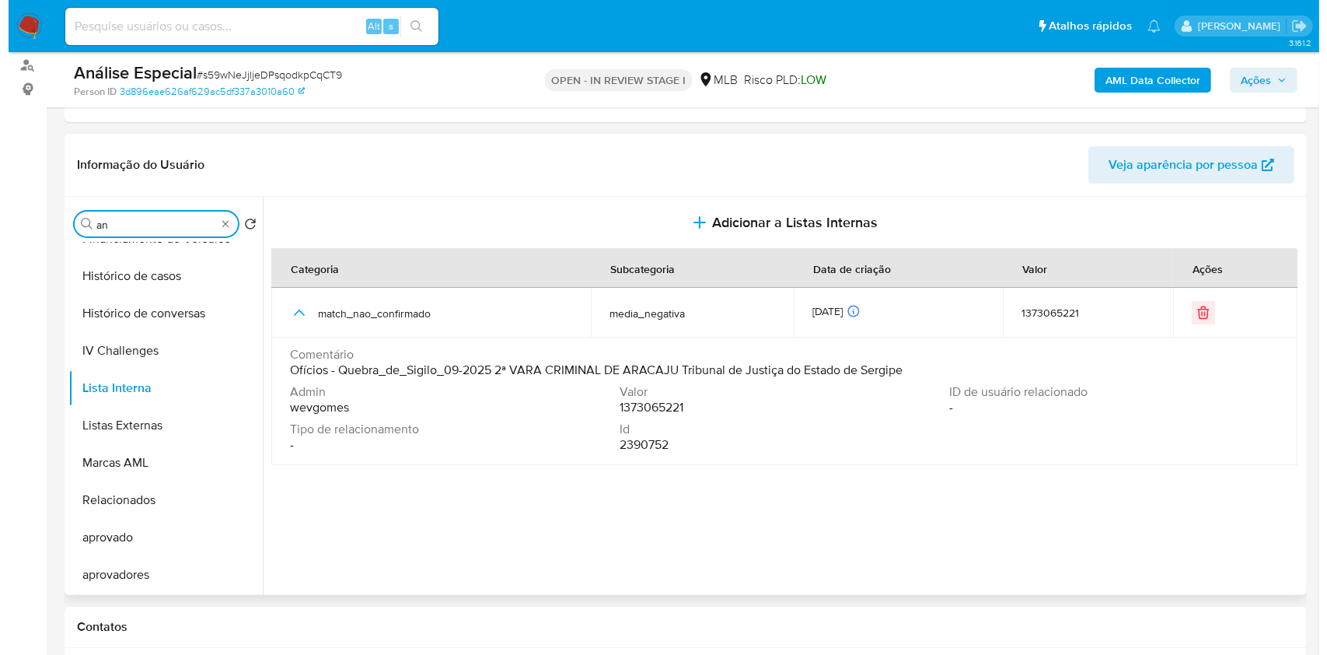
scroll to position [0, 0]
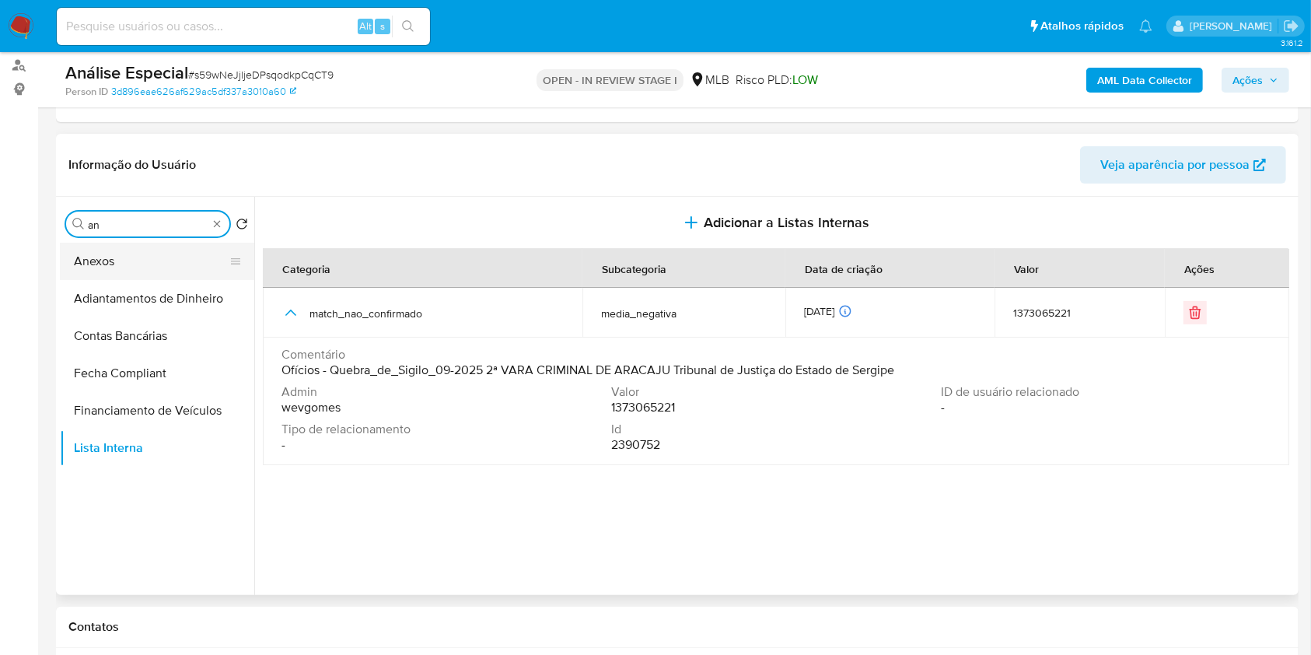
type input "an"
click at [156, 269] on button "Anexos" at bounding box center [151, 261] width 182 height 37
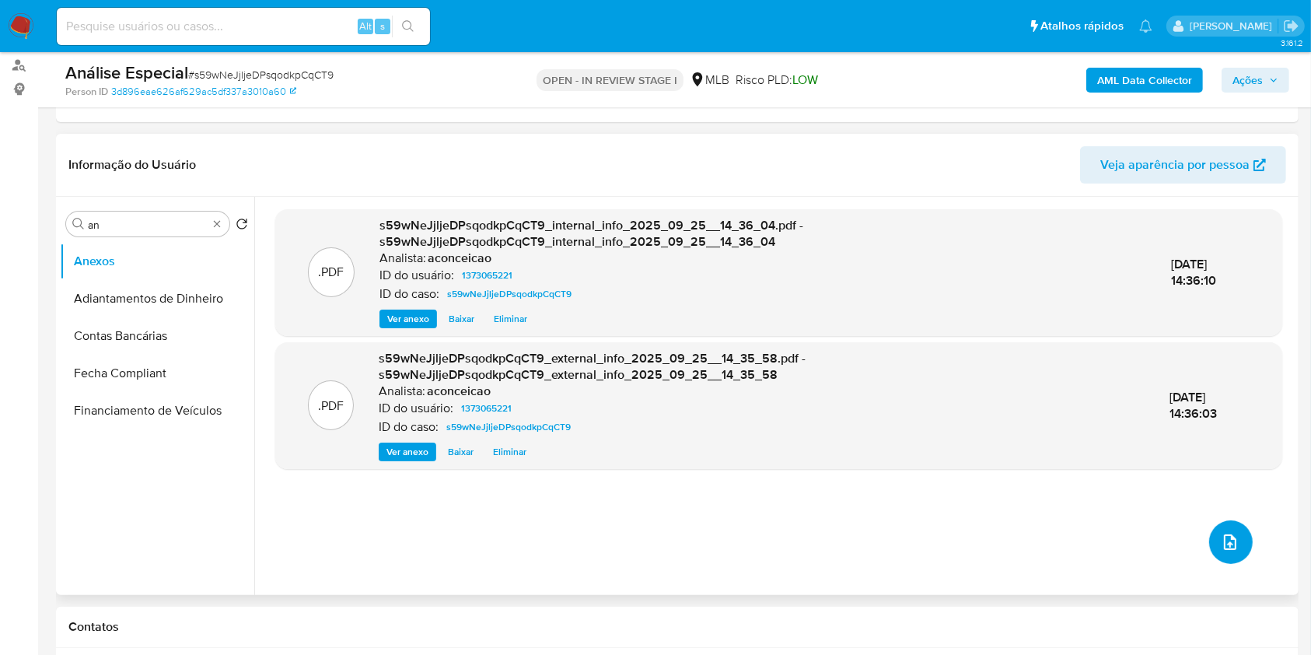
click at [1221, 539] on icon "upload-file" at bounding box center [1230, 542] width 19 height 19
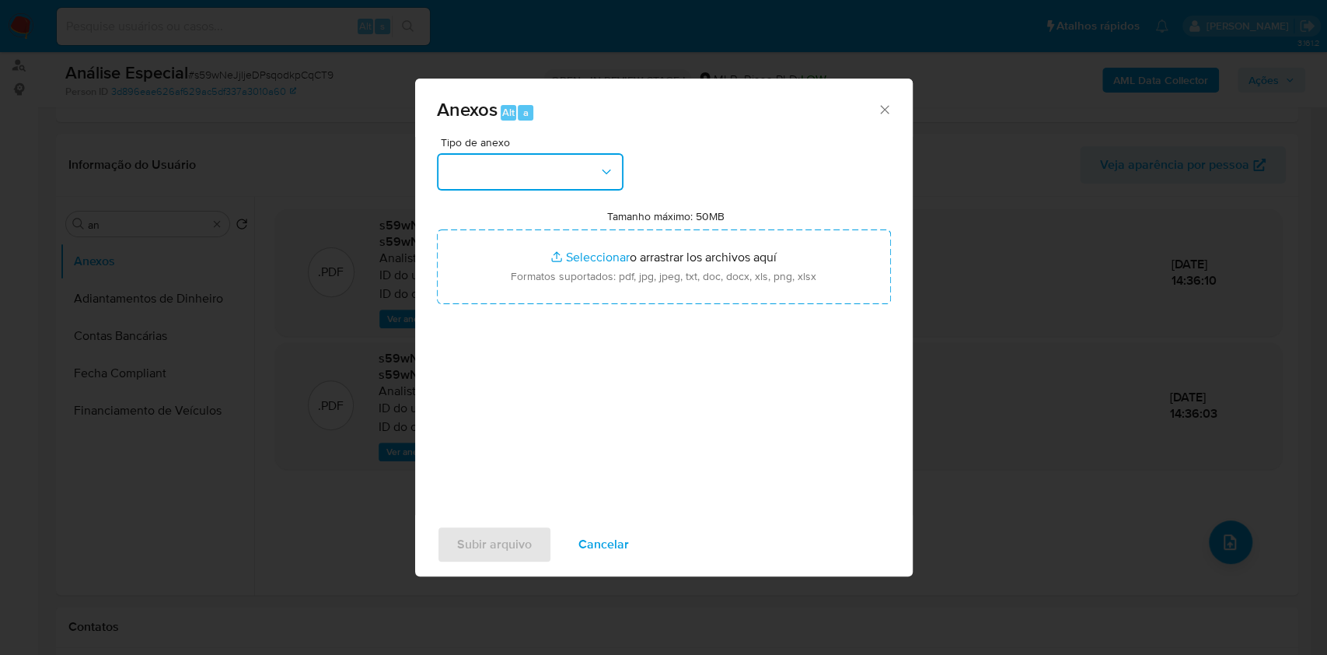
click at [509, 160] on button "button" at bounding box center [530, 171] width 187 height 37
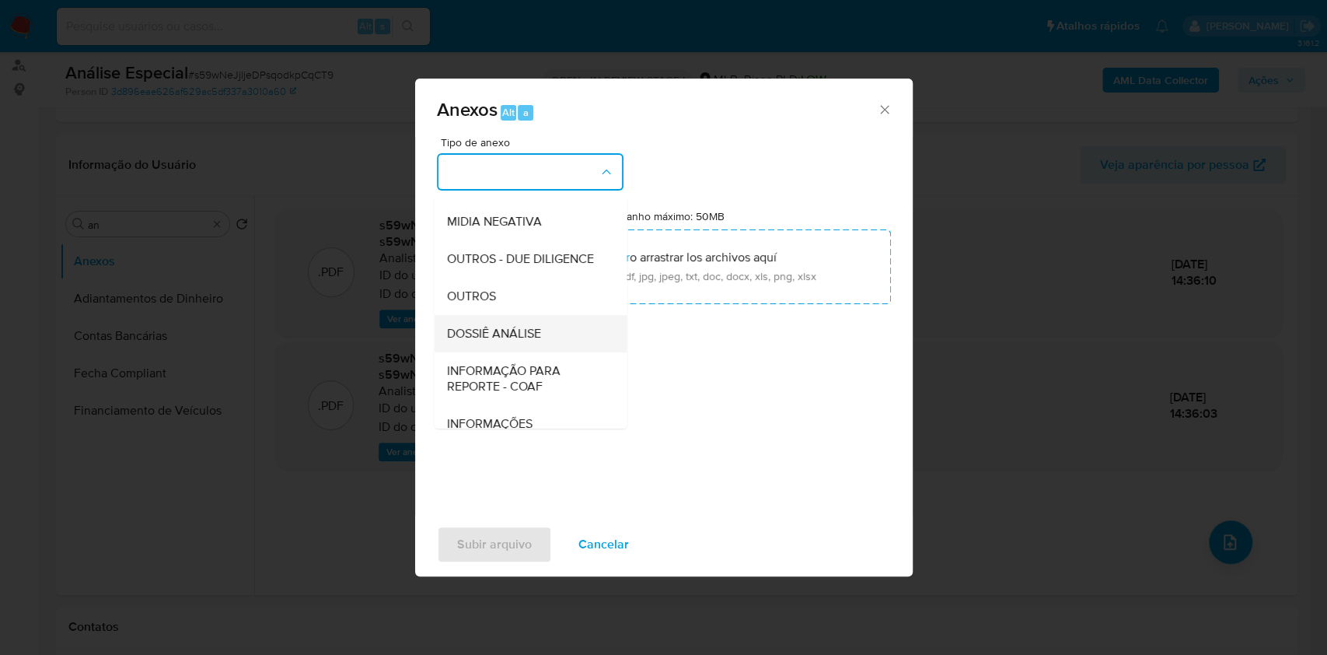
scroll to position [239, 0]
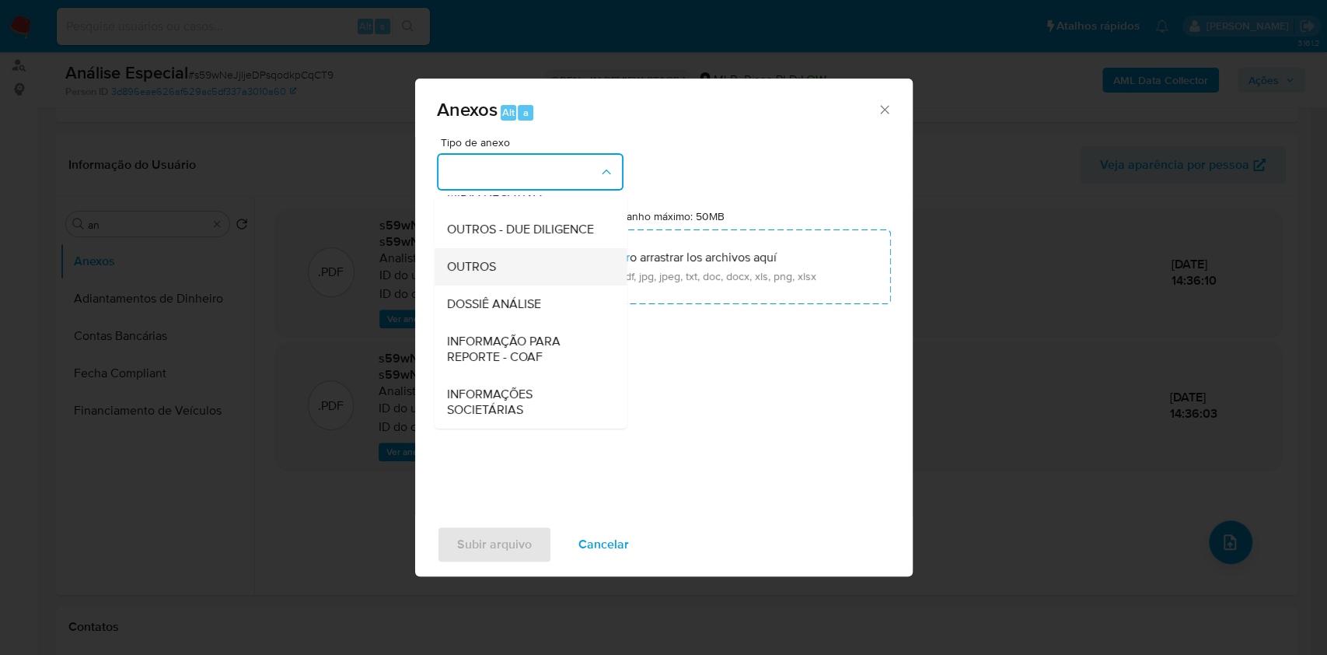
click at [508, 267] on div "OUTROS" at bounding box center [525, 266] width 159 height 37
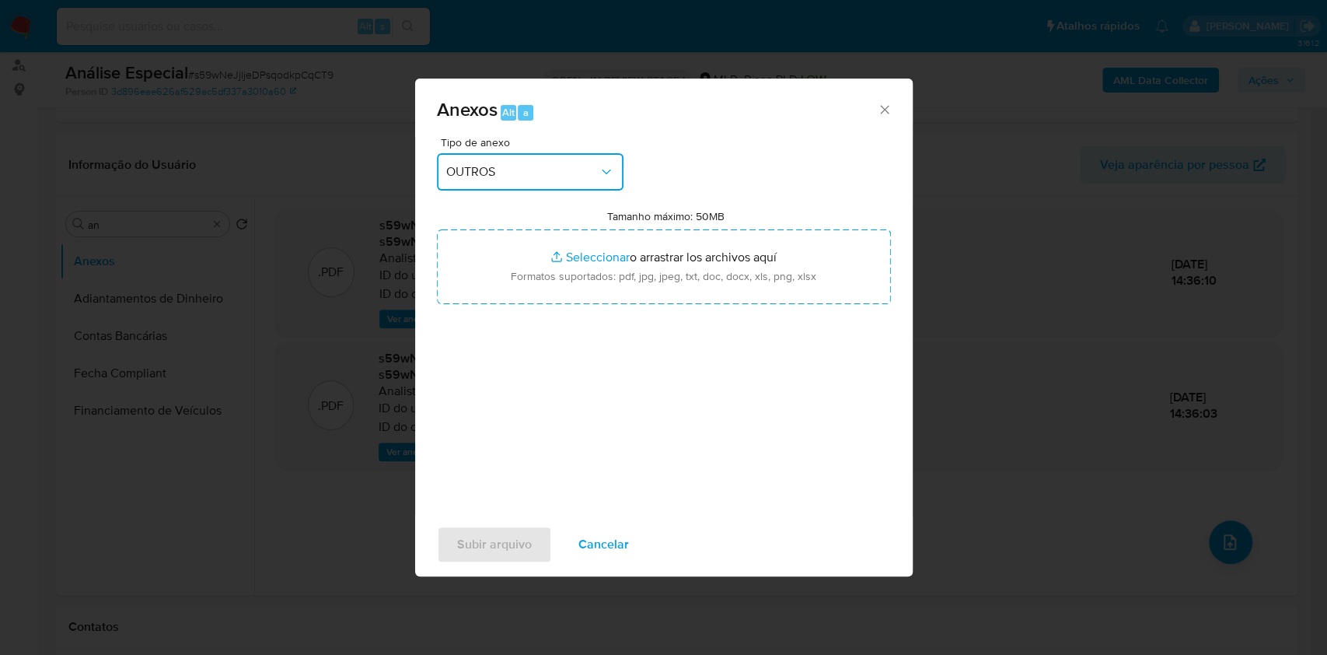
click at [526, 183] on button "OUTROS" at bounding box center [530, 171] width 187 height 37
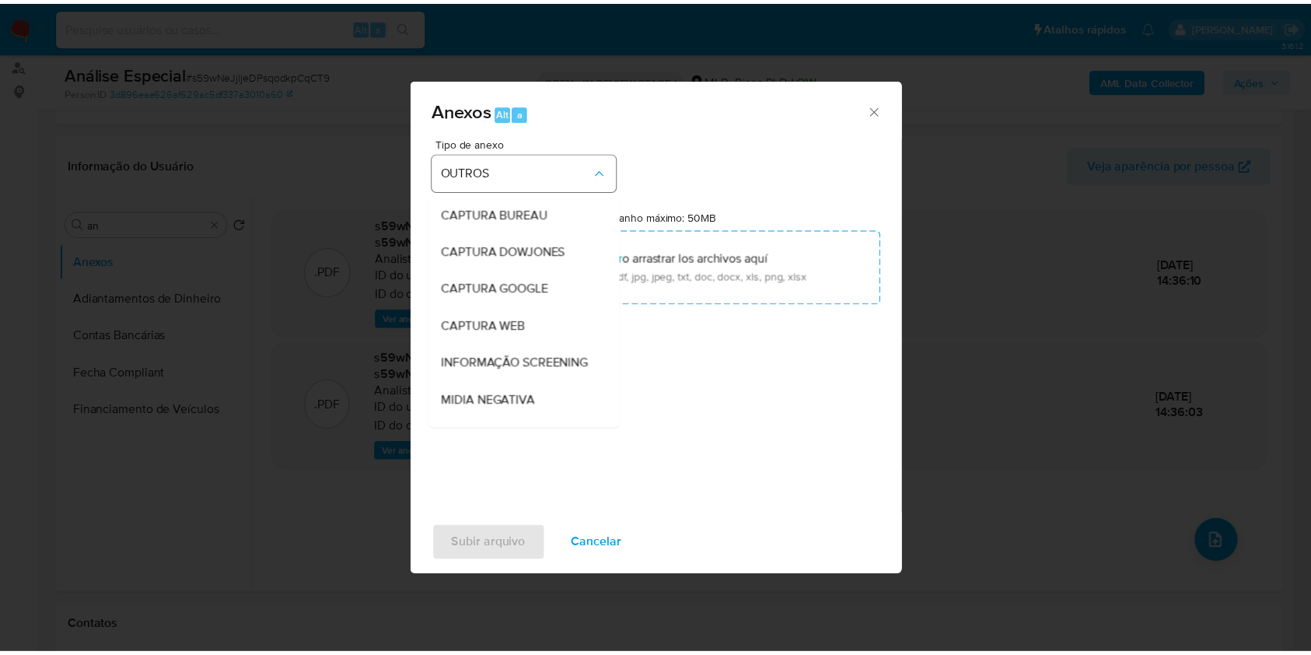
scroll to position [194, 0]
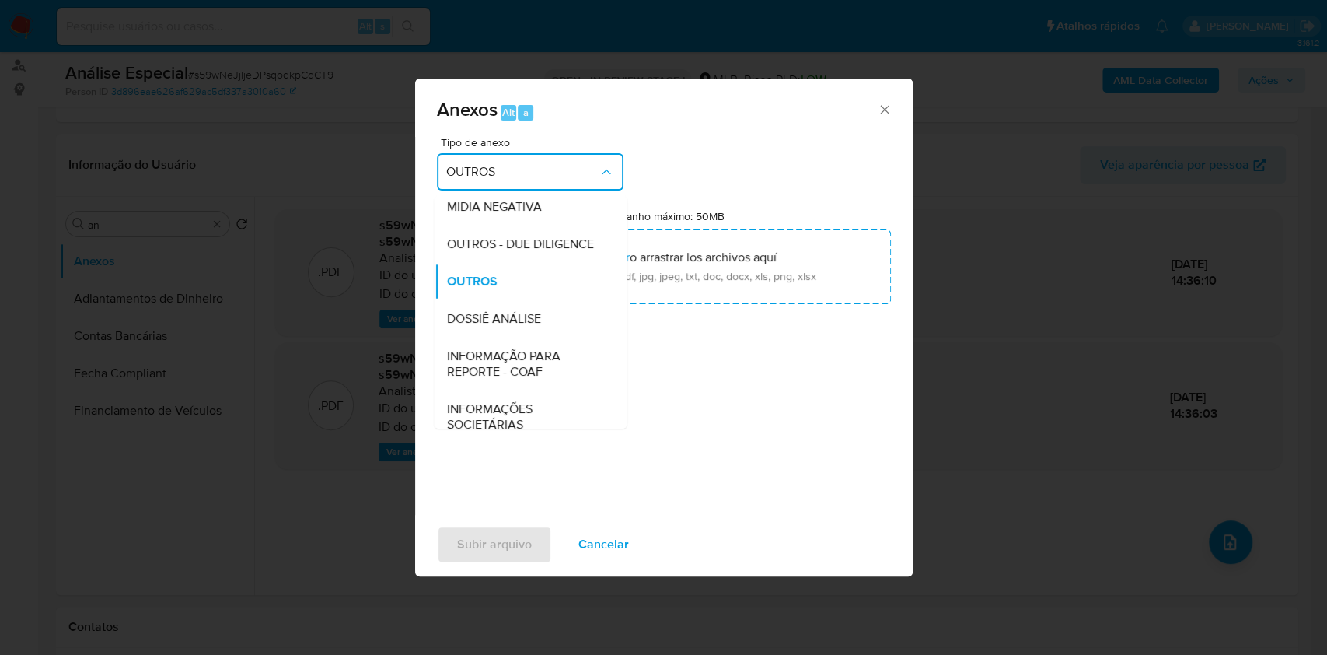
drag, startPoint x: 571, startPoint y: 302, endPoint x: 706, endPoint y: 315, distance: 135.9
click at [571, 300] on div "OUTROS" at bounding box center [525, 281] width 159 height 37
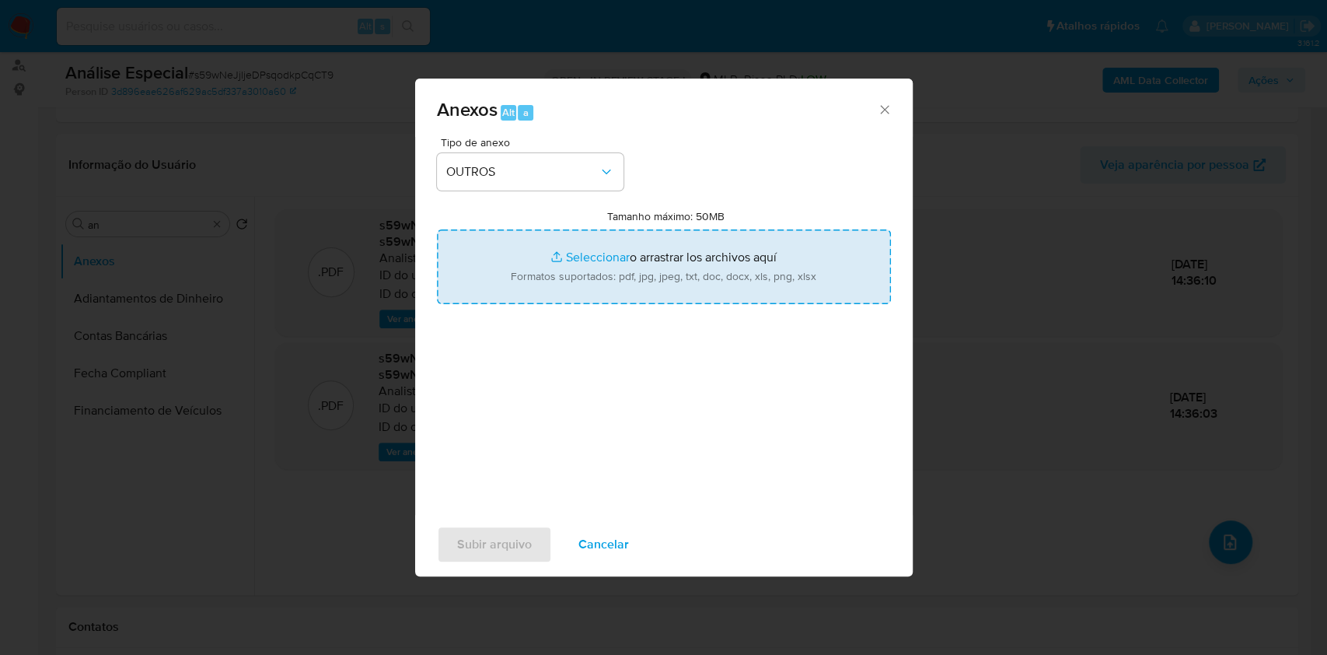
type input "C:\fakepath\Mulan 1373065221_Leandro Marques de Almeida 2025_09_25_08_43_52.pdf"
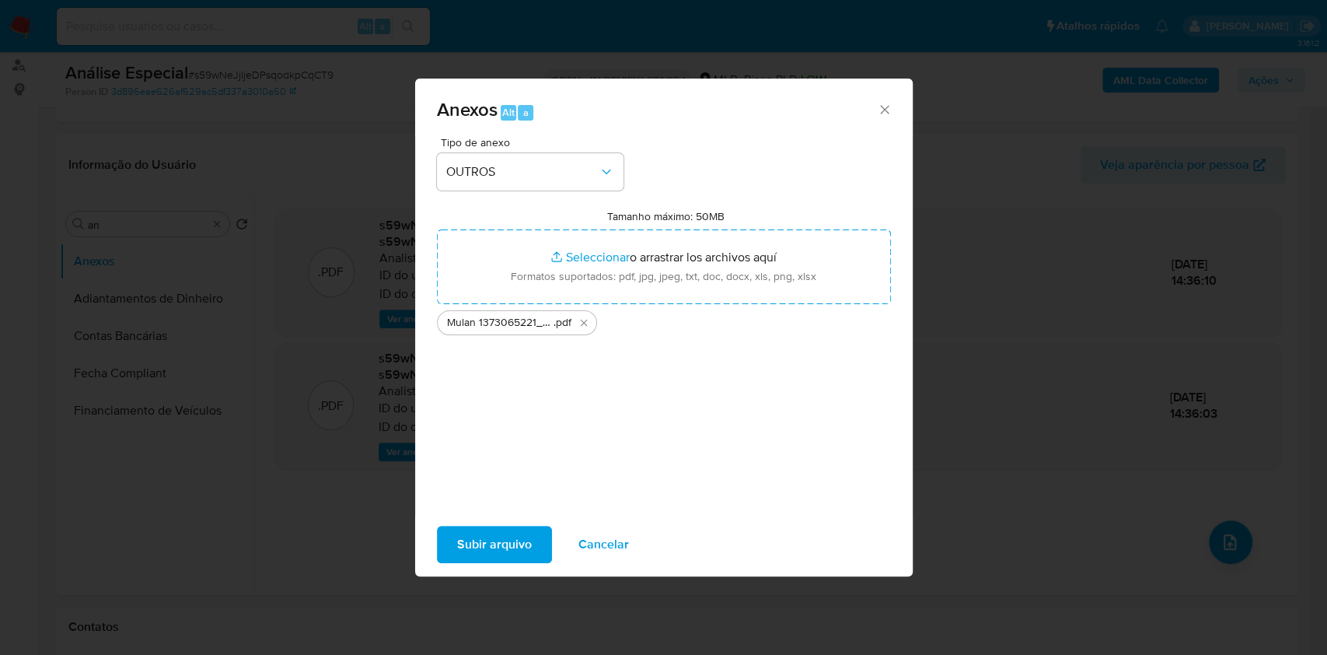
click at [515, 548] on span "Subir arquivo" at bounding box center [494, 544] width 75 height 34
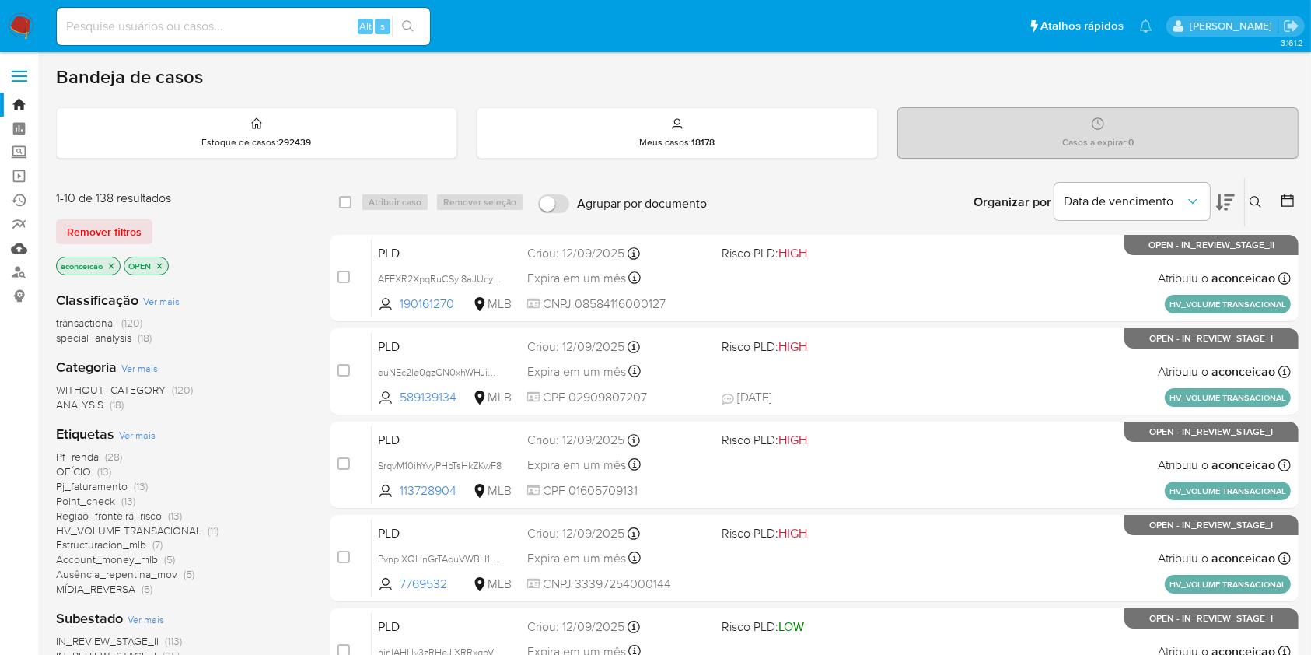
click at [14, 240] on link "Mulan" at bounding box center [92, 248] width 185 height 24
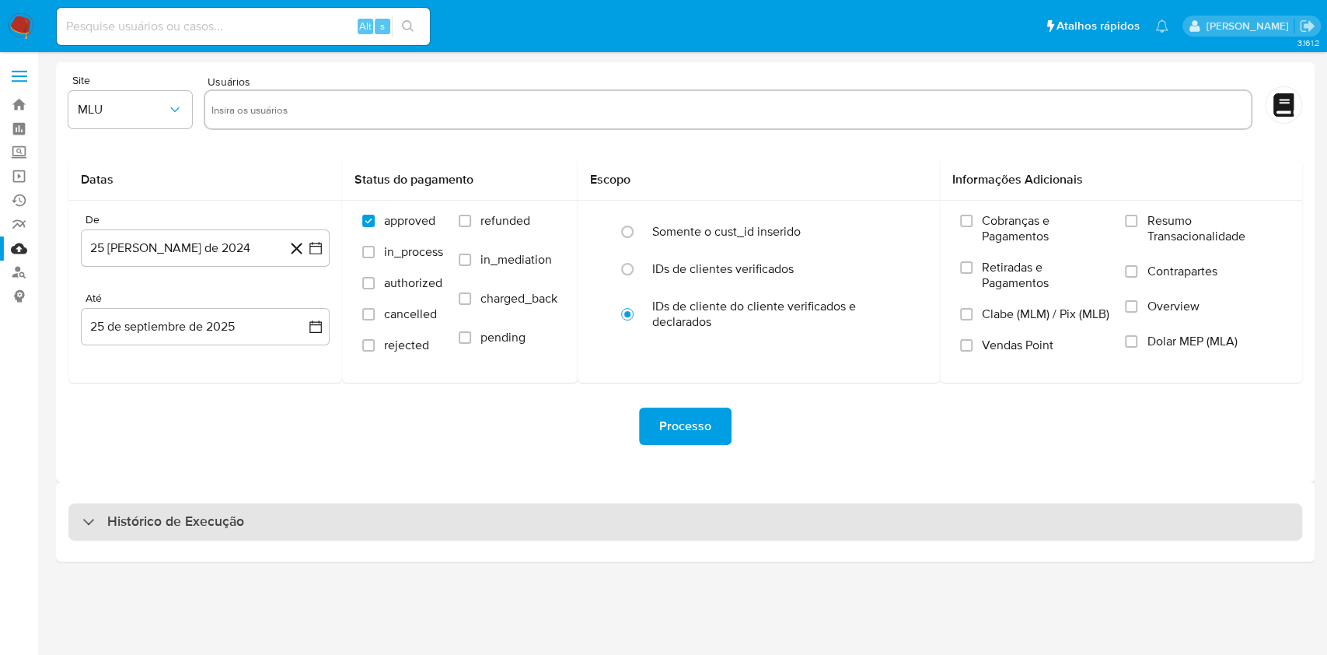
drag, startPoint x: 722, startPoint y: 537, endPoint x: 725, endPoint y: 526, distance: 12.3
click at [722, 538] on div "Histórico de Execução" at bounding box center [685, 521] width 1234 height 37
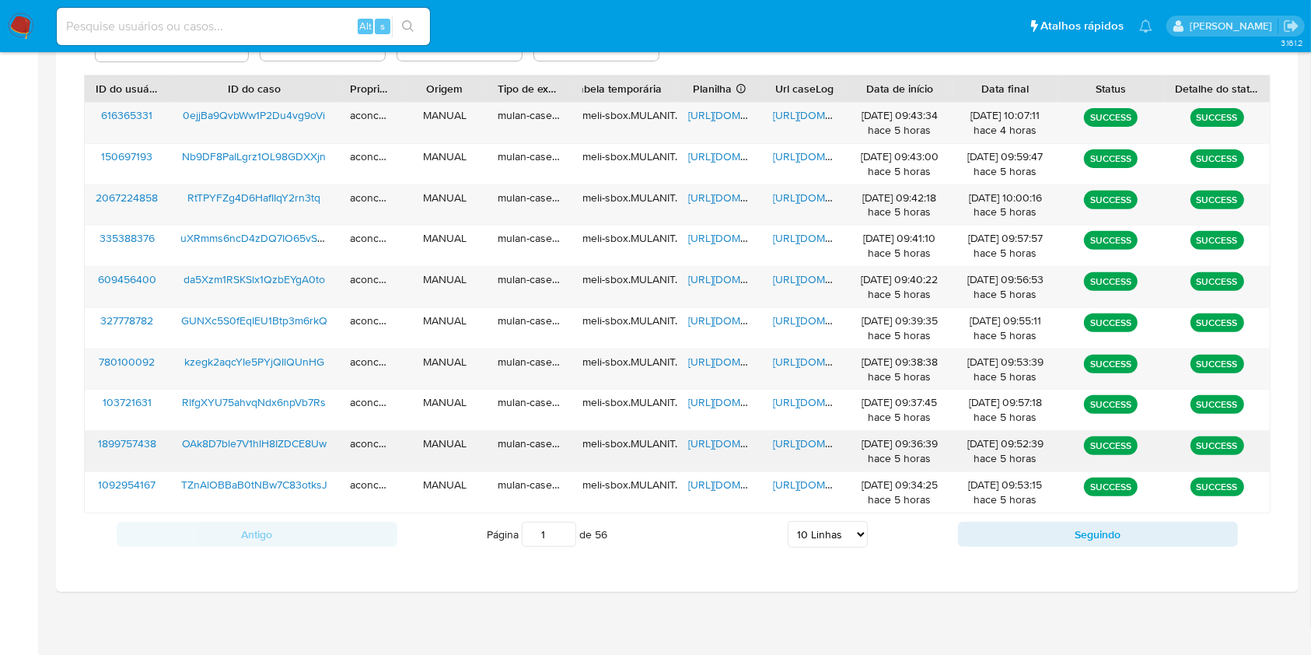
scroll to position [560, 0]
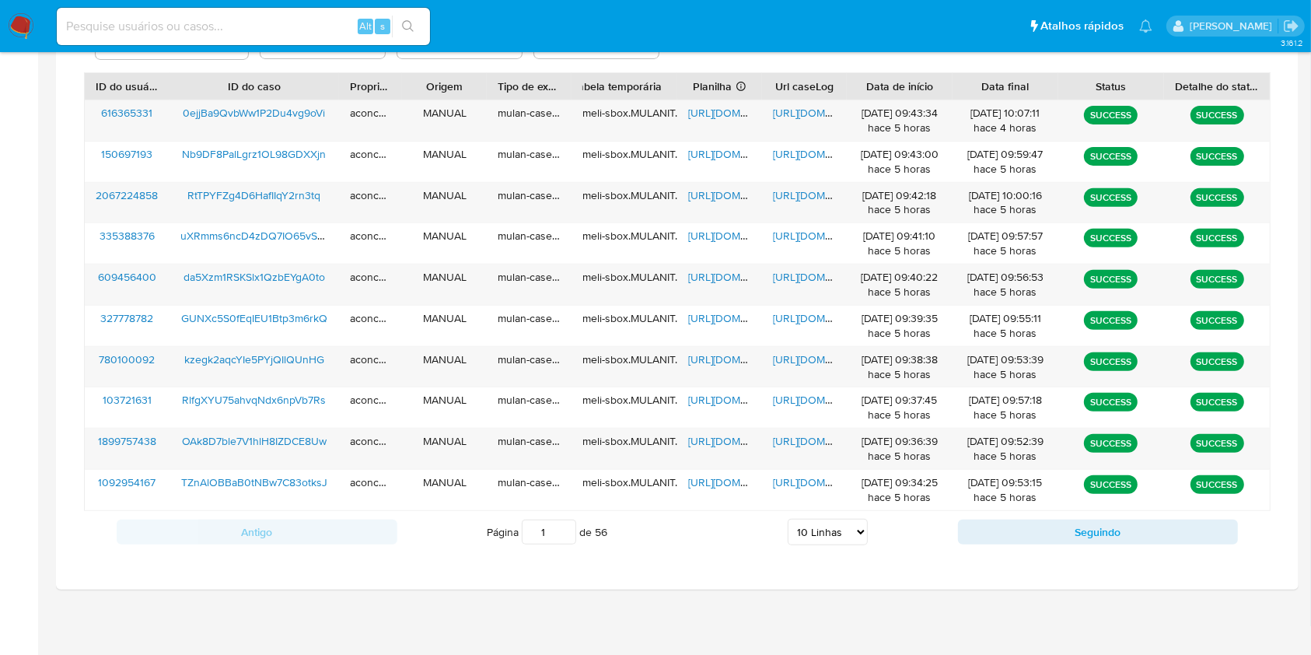
click at [827, 538] on select "5 Linhas 10 Linhas 20 Linhas 25 Linhas 50 Linhas 100 Linhas" at bounding box center [828, 532] width 80 height 26
select select "100"
click at [788, 519] on select "5 Linhas 10 Linhas 20 Linhas 25 Linhas 50 Linhas 100 Linhas" at bounding box center [828, 532] width 80 height 26
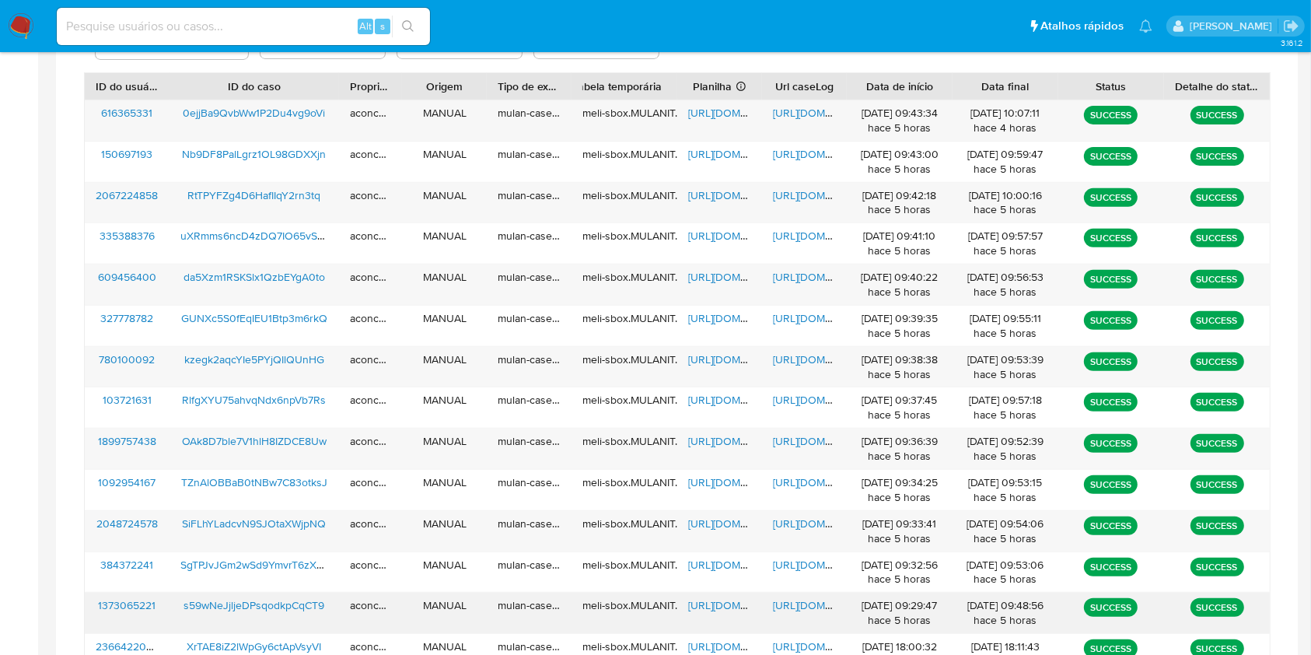
click at [732, 607] on span "[URL][DOMAIN_NAME]" at bounding box center [741, 605] width 107 height 16
click at [797, 612] on span "[URL][DOMAIN_NAME]" at bounding box center [826, 605] width 107 height 16
